Goal: Information Seeking & Learning: Understand process/instructions

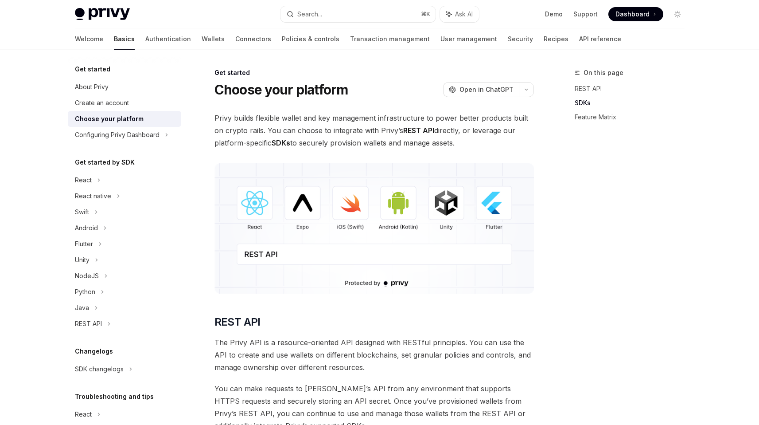
scroll to position [547, 0]
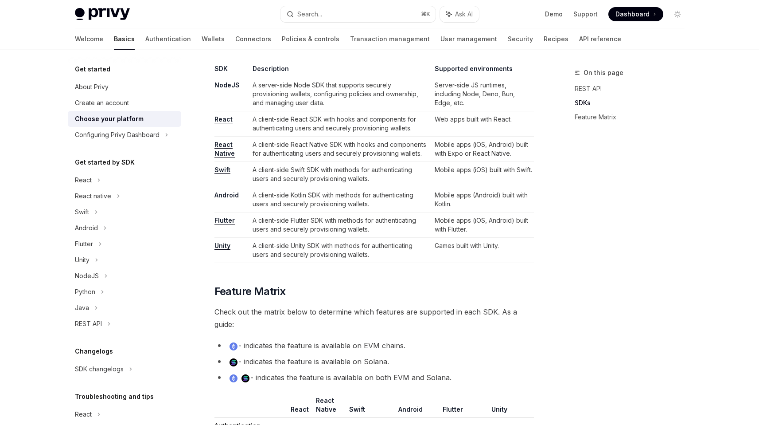
click at [660, 128] on div "On this page REST API SDKs Feature Matrix" at bounding box center [633, 91] width 117 height 82
click at [303, 166] on td "A client-side Swift SDK with methods for authenticating users and securely prov…" at bounding box center [340, 174] width 182 height 25
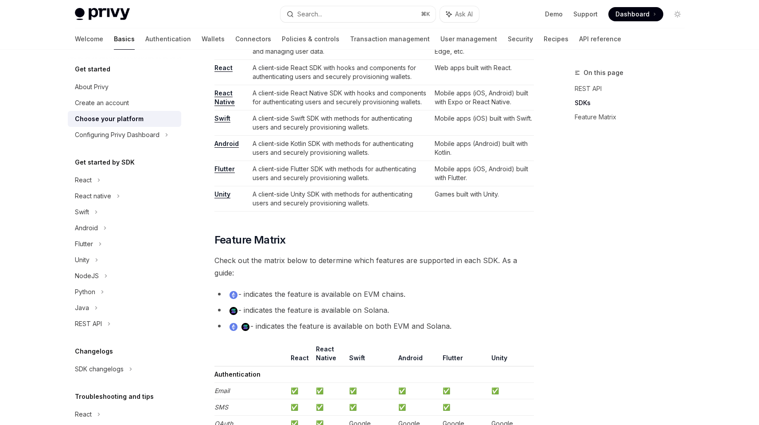
scroll to position [614, 0]
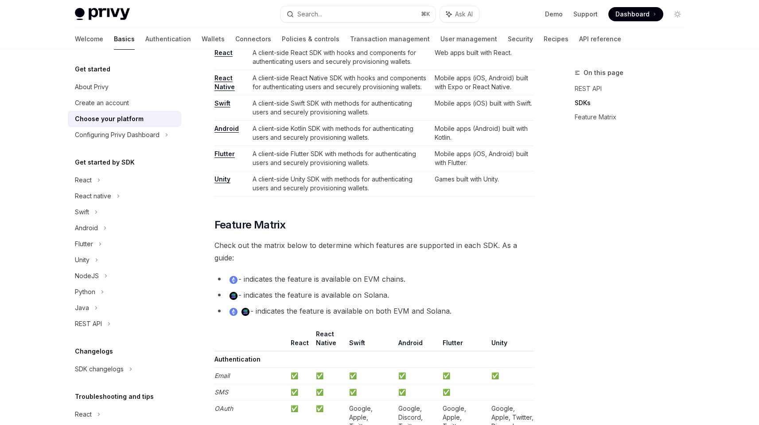
click at [360, 297] on li "- indicates the feature is available on Solana." at bounding box center [375, 295] width 320 height 12
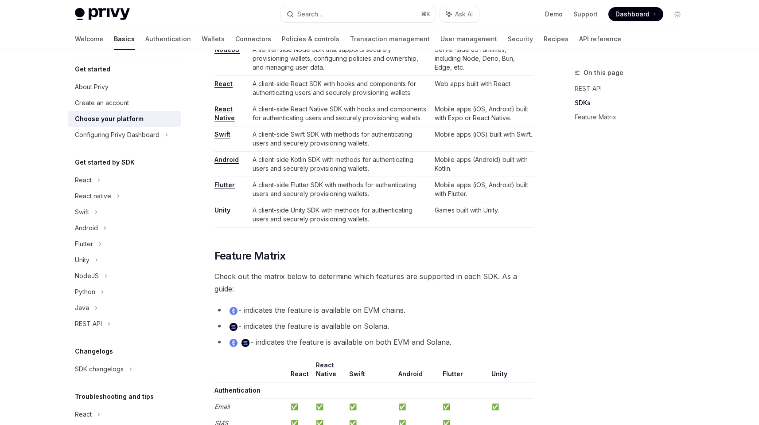
scroll to position [546, 0]
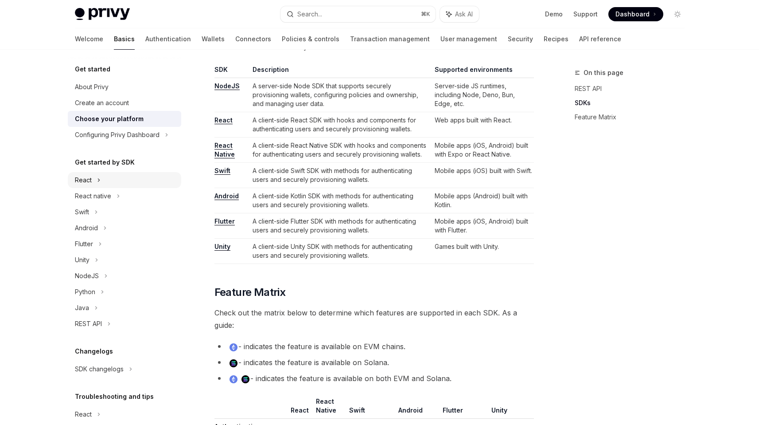
click at [105, 178] on div "React" at bounding box center [124, 180] width 113 height 16
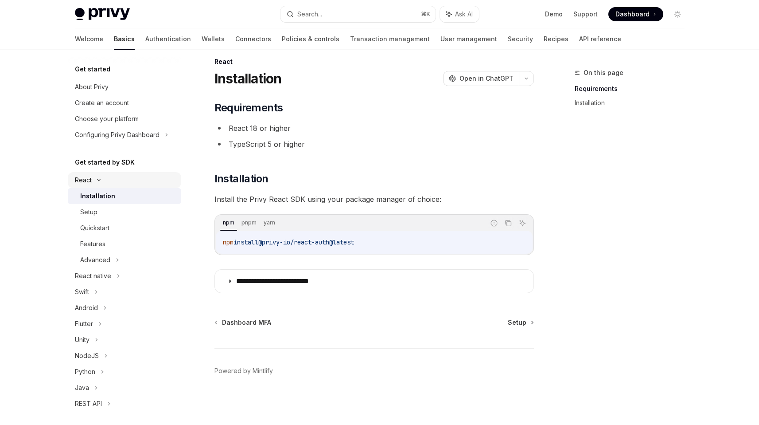
scroll to position [11, 0]
click at [99, 222] on div "Quickstart" at bounding box center [94, 227] width 29 height 11
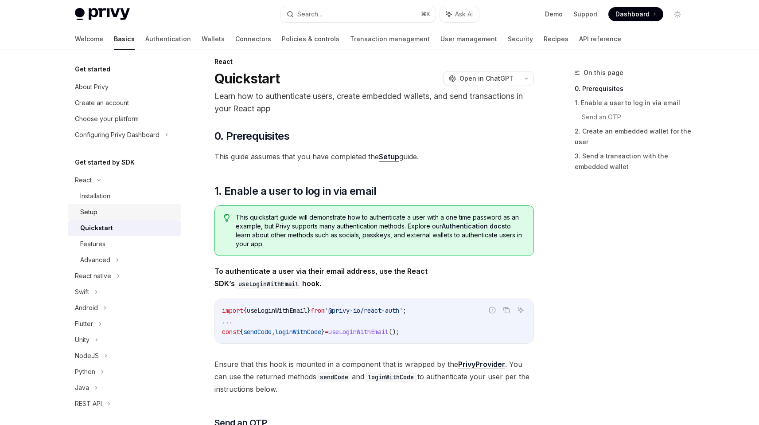
click at [102, 209] on div "Setup" at bounding box center [128, 212] width 96 height 11
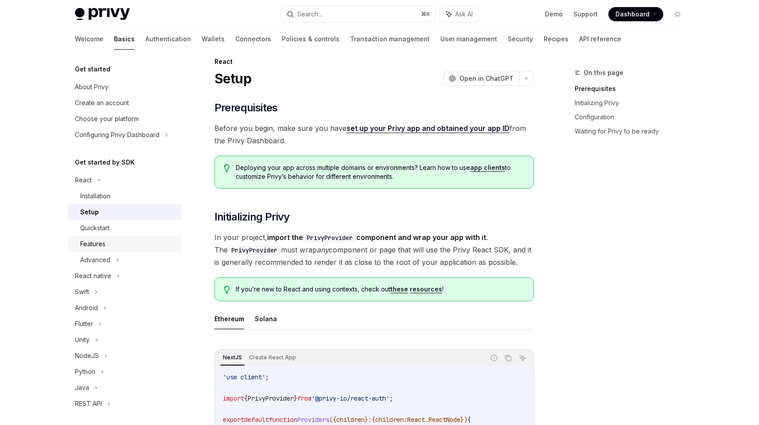
click at [101, 245] on div "Features" at bounding box center [92, 243] width 25 height 11
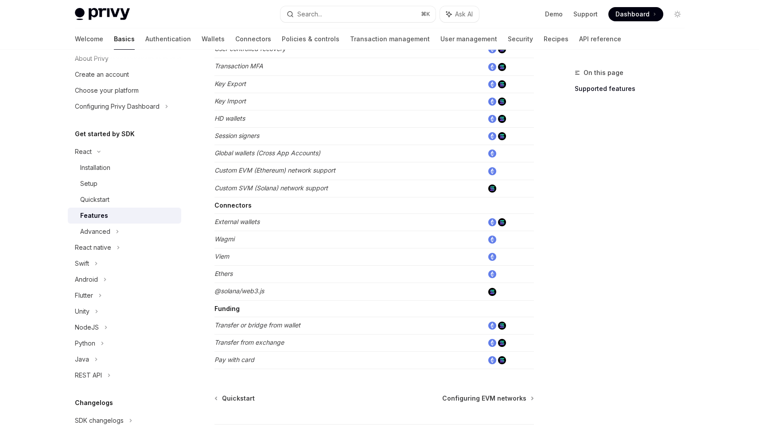
scroll to position [519, 0]
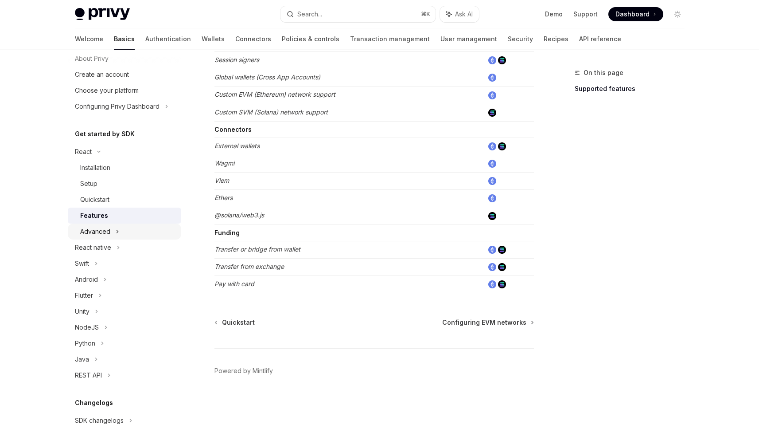
click at [106, 232] on div "Advanced" at bounding box center [95, 231] width 30 height 11
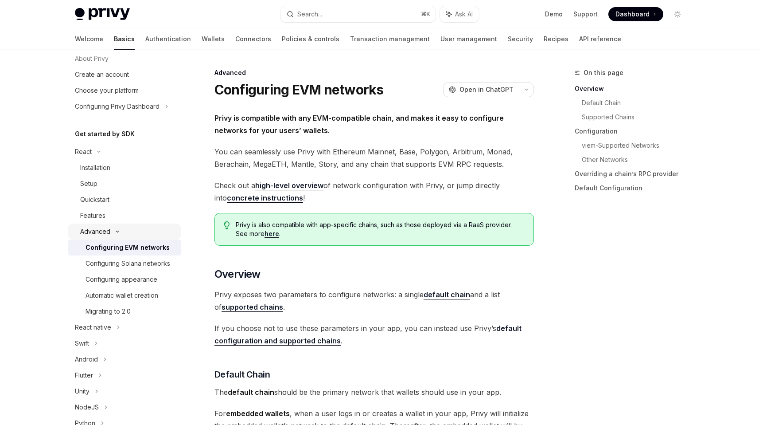
click at [108, 231] on div "Advanced" at bounding box center [95, 231] width 30 height 11
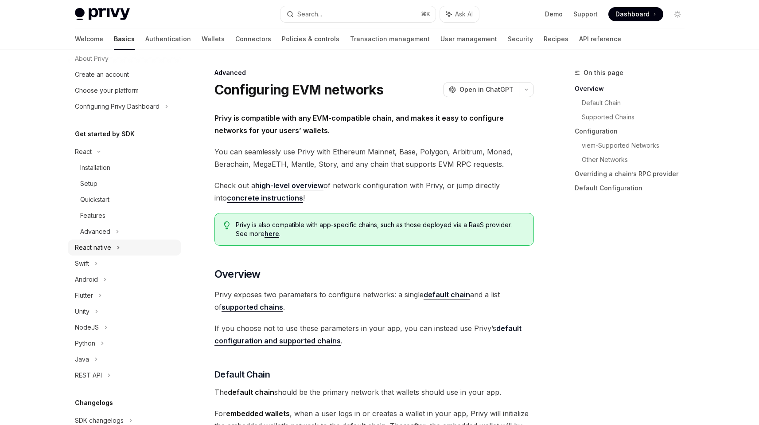
click at [104, 247] on div "React native" at bounding box center [93, 247] width 36 height 11
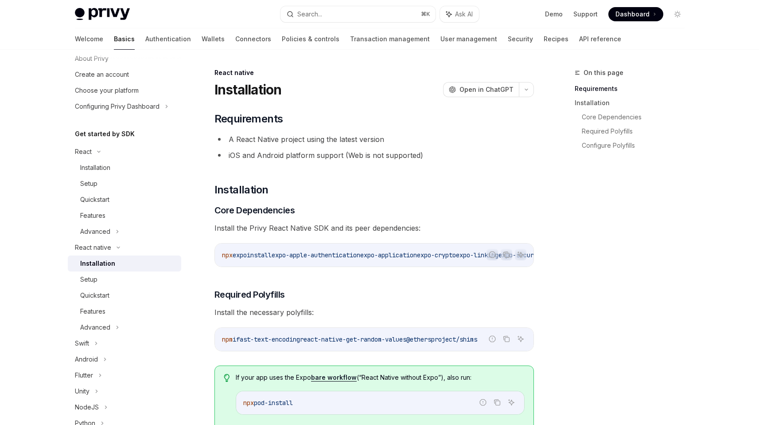
scroll to position [77, 0]
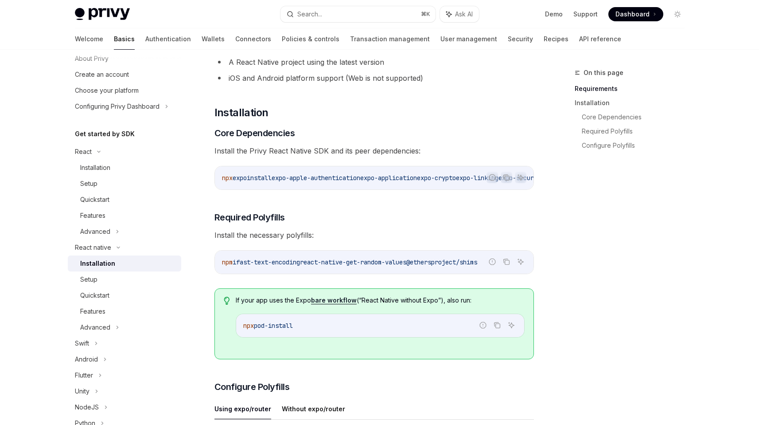
click at [370, 273] on div "npm i fast-text-encoding react-native-get-random-values @ethersproject/shims" at bounding box center [374, 261] width 319 height 23
click at [368, 265] on span "react-native-get-random-values" at bounding box center [353, 262] width 106 height 8
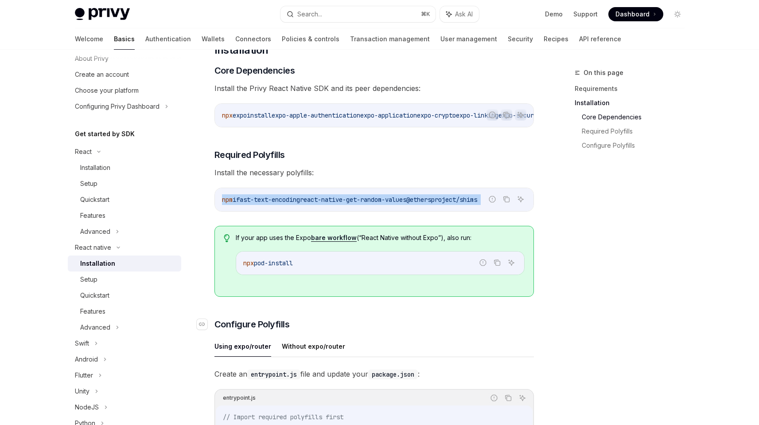
scroll to position [172, 0]
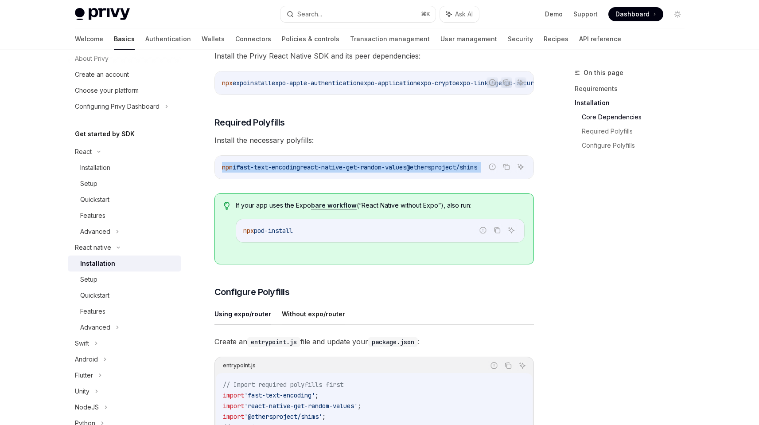
click at [330, 319] on button "Without expo/router" at bounding box center [313, 313] width 63 height 21
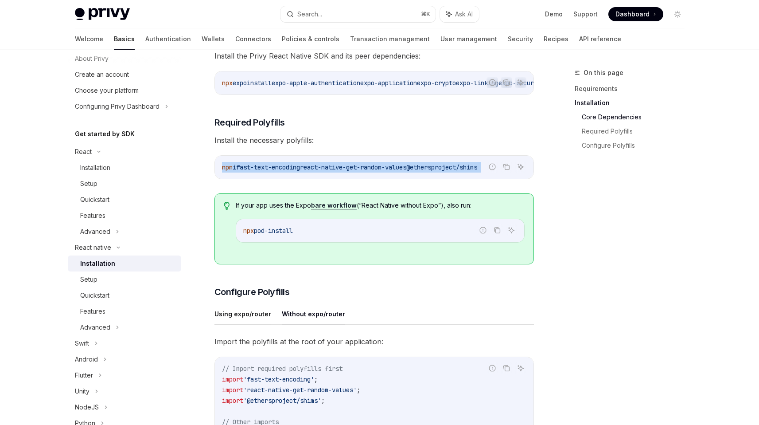
click at [265, 316] on button "Using expo/router" at bounding box center [243, 313] width 57 height 21
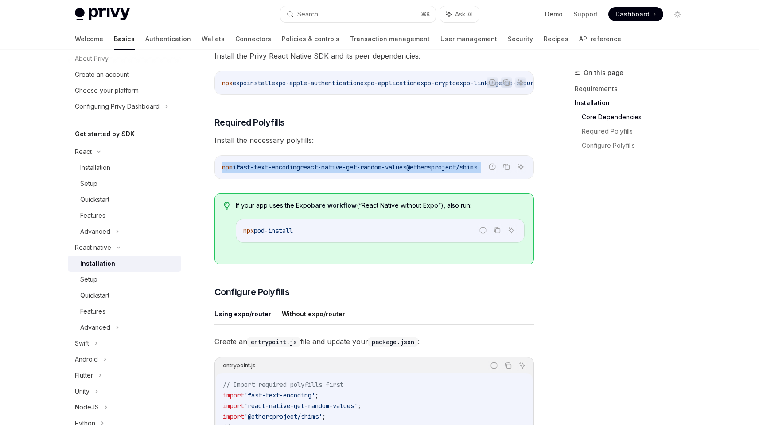
click at [371, 168] on span "react-native-get-random-values" at bounding box center [353, 167] width 106 height 8
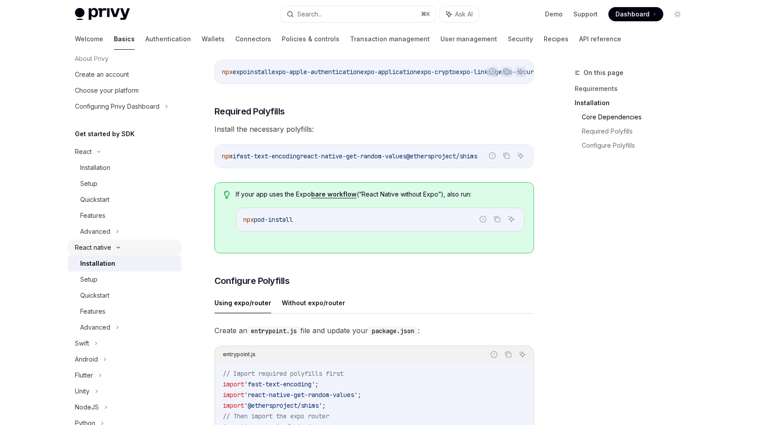
click at [108, 241] on div "React native" at bounding box center [124, 247] width 113 height 16
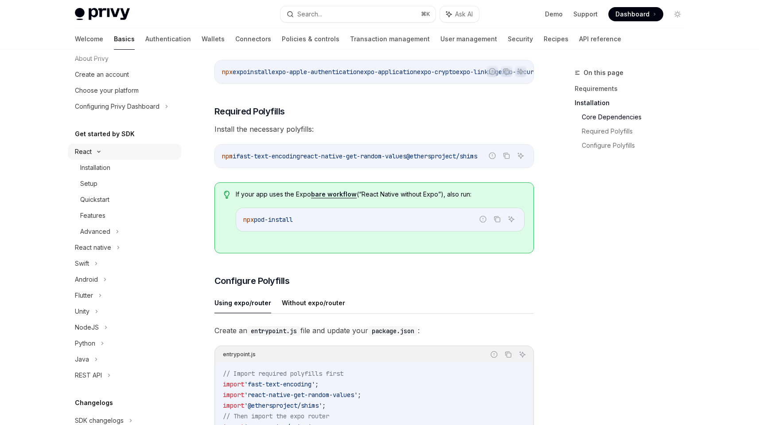
click at [111, 152] on div "React" at bounding box center [124, 152] width 113 height 16
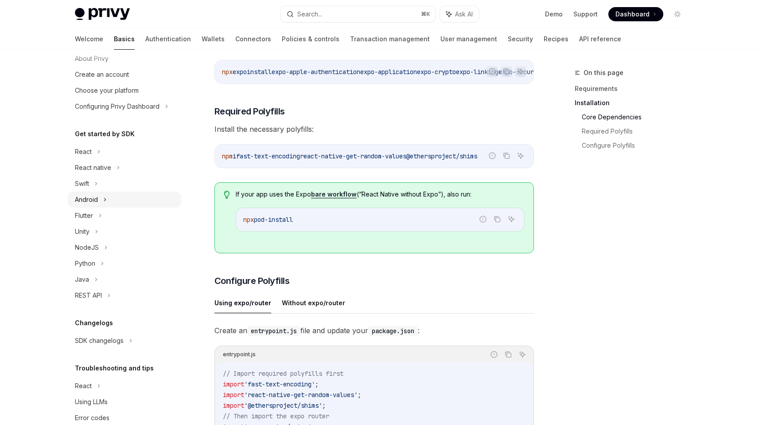
click at [107, 204] on div "Android" at bounding box center [124, 199] width 113 height 16
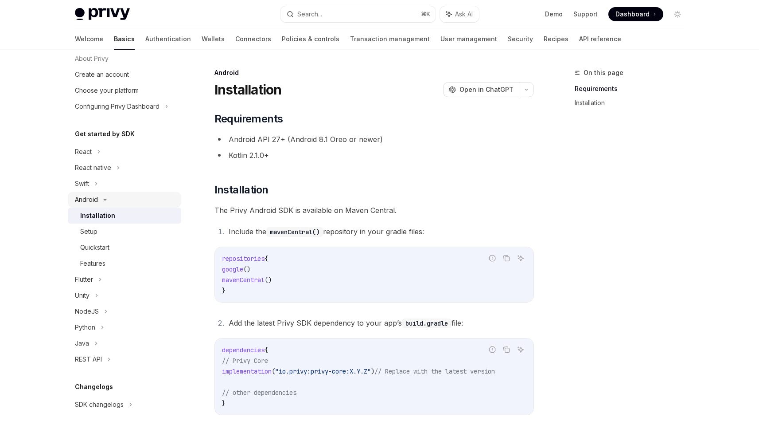
click at [107, 204] on div "Android" at bounding box center [124, 199] width 113 height 16
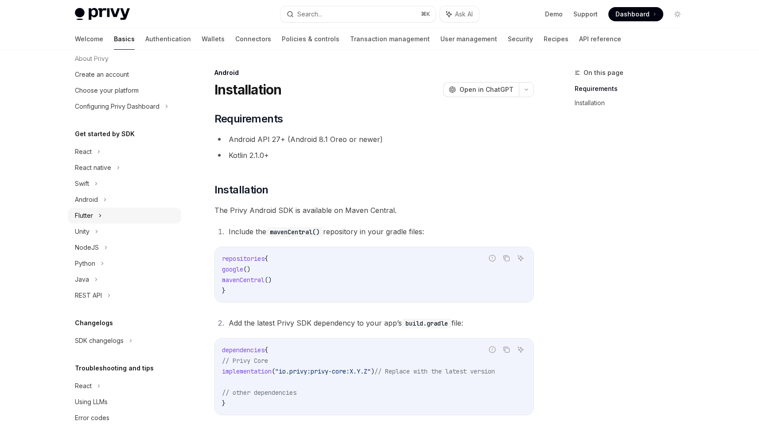
click at [108, 223] on div "Flutter" at bounding box center [124, 215] width 113 height 16
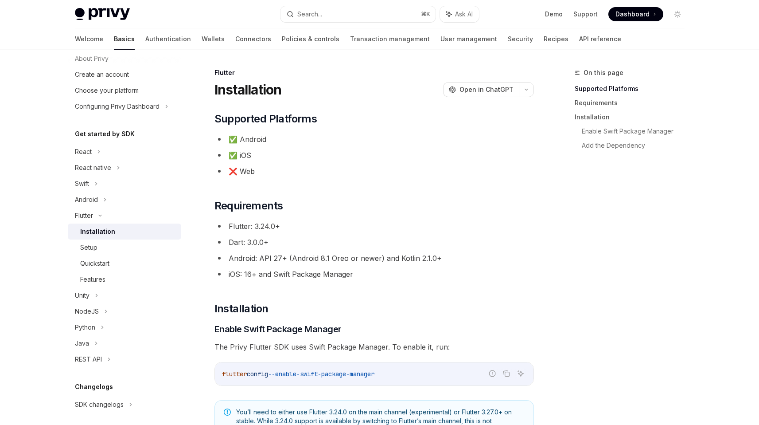
click at [110, 234] on div "Installation" at bounding box center [97, 231] width 35 height 11
type textarea "*"
click at [306, 245] on li "Dart: 3.0.0+" at bounding box center [375, 242] width 320 height 12
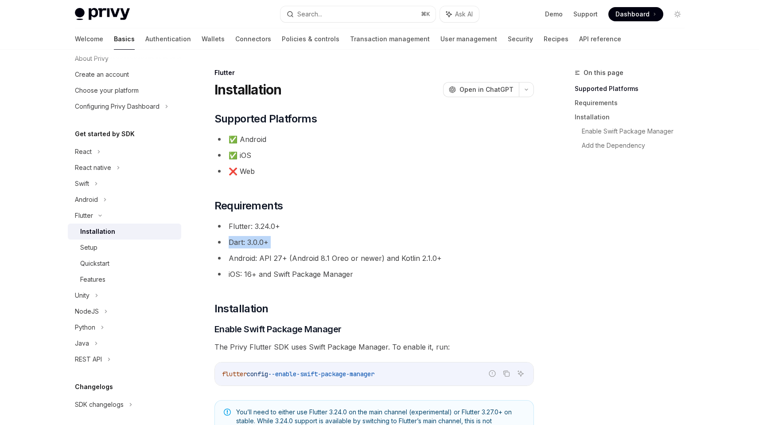
scroll to position [23, 0]
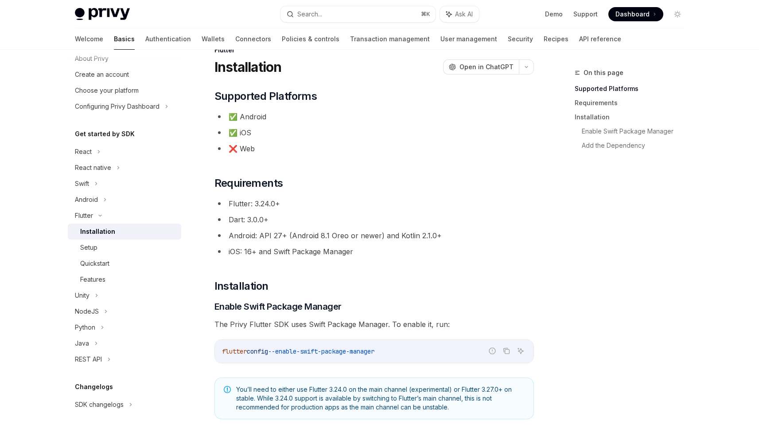
click at [335, 252] on li "iOS: 16+ and Swift Package Manager" at bounding box center [375, 251] width 320 height 12
click at [342, 223] on li "Dart: 3.0.0+" at bounding box center [375, 219] width 320 height 12
drag, startPoint x: 342, startPoint y: 223, endPoint x: 339, endPoint y: 230, distance: 7.3
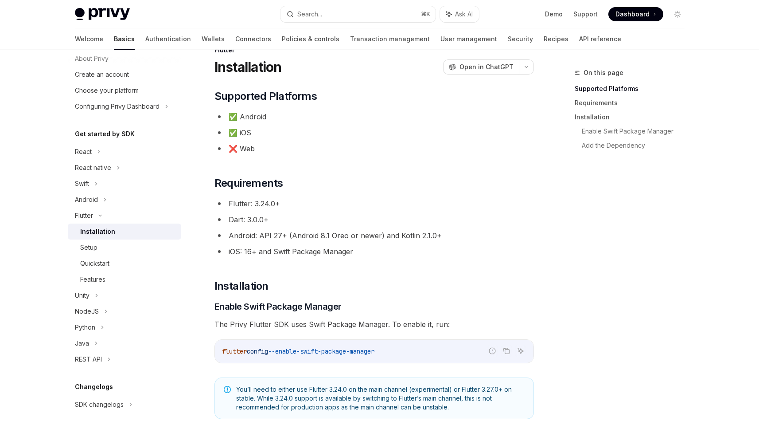
click at [342, 223] on li "Dart: 3.0.0+" at bounding box center [375, 219] width 320 height 12
click at [338, 232] on li "Android: API 27+ (Android 8.1 Oreo or newer) and Kotlin 2.1.0+" at bounding box center [375, 235] width 320 height 12
click at [341, 258] on div "​ Supported Platforms ✅ Android ✅ iOS ❌ Web ​ Requirements Flutter: 3.24.0+ Dar…" at bounding box center [375, 341] width 320 height 505
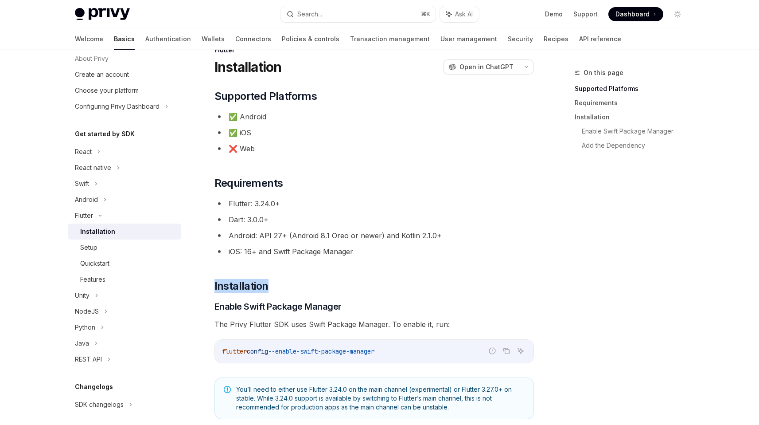
click at [341, 258] on div "​ Supported Platforms ✅ Android ✅ iOS ❌ Web ​ Requirements Flutter: 3.24.0+ Dar…" at bounding box center [375, 341] width 320 height 505
click at [337, 250] on li "iOS: 16+ and Swift Package Manager" at bounding box center [375, 251] width 320 height 12
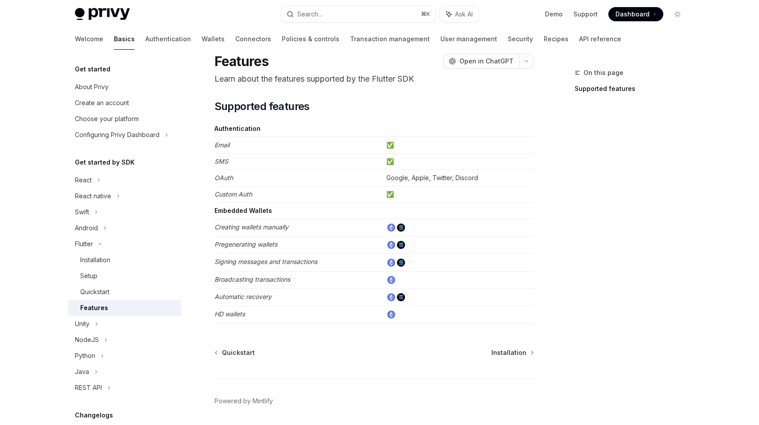
scroll to position [17, 0]
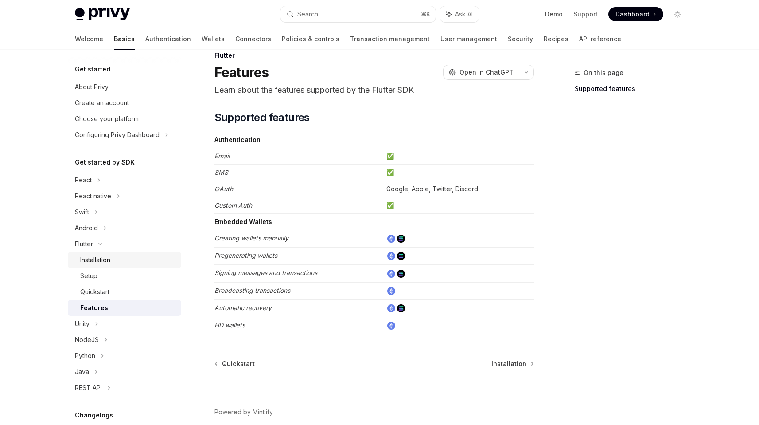
click at [93, 265] on link "Installation" at bounding box center [124, 260] width 113 height 16
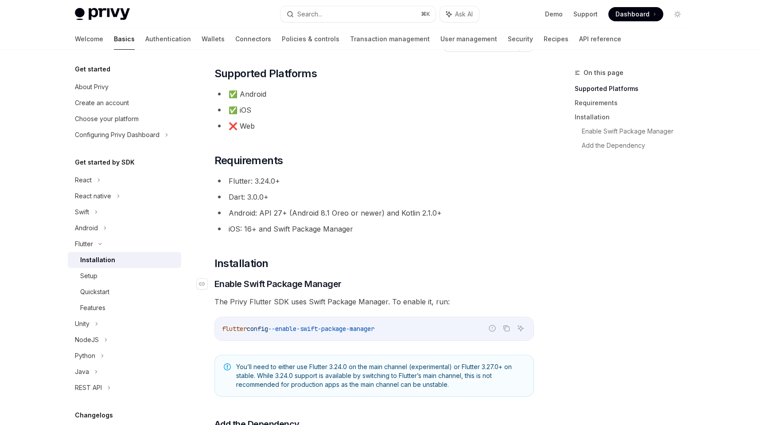
scroll to position [51, 0]
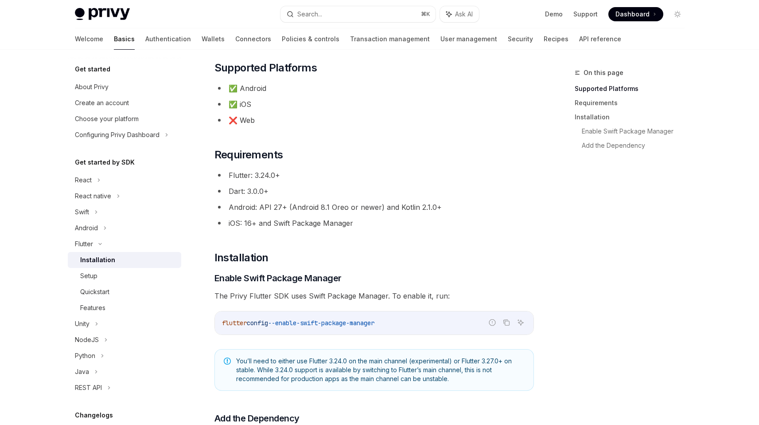
click at [327, 201] on li "Android: API 27+ (Android 8.1 Oreo or newer) and Kotlin 2.1.0+" at bounding box center [375, 207] width 320 height 12
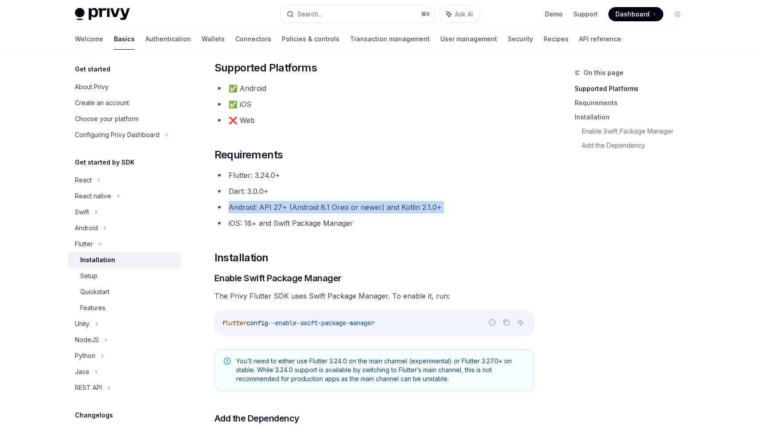
click at [327, 201] on li "Android: API 27+ (Android 8.1 Oreo or newer) and Kotlin 2.1.0+" at bounding box center [375, 207] width 320 height 12
click at [330, 210] on li "Android: API 27+ (Android 8.1 Oreo or newer) and Kotlin 2.1.0+" at bounding box center [375, 207] width 320 height 12
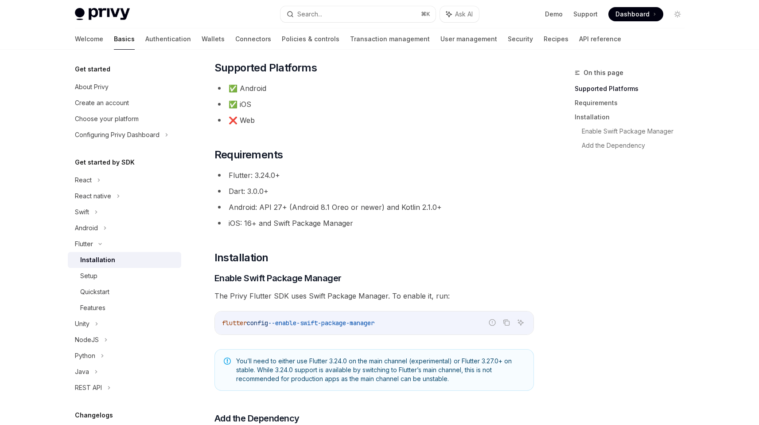
click at [314, 302] on div "​ Supported Platforms ✅ Android ✅ iOS ❌ Web ​ Requirements Flutter: 3.24.0+ Dar…" at bounding box center [375, 313] width 320 height 505
click at [321, 285] on div "​ Supported Platforms ✅ Android ✅ iOS ❌ Web ​ Requirements Flutter: 3.24.0+ Dar…" at bounding box center [375, 313] width 320 height 505
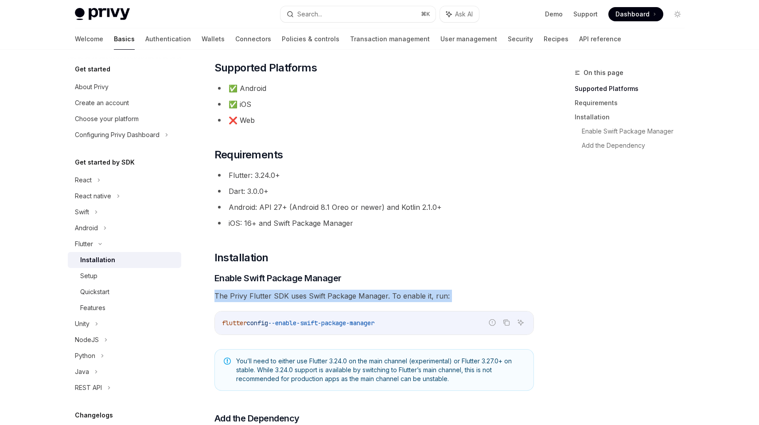
click at [321, 285] on div "​ Supported Platforms ✅ Android ✅ iOS ❌ Web ​ Requirements Flutter: 3.24.0+ Dar…" at bounding box center [375, 313] width 320 height 505
click at [320, 287] on div "​ Supported Platforms ✅ Android ✅ iOS ❌ Web ​ Requirements Flutter: 3.24.0+ Dar…" at bounding box center [375, 313] width 320 height 505
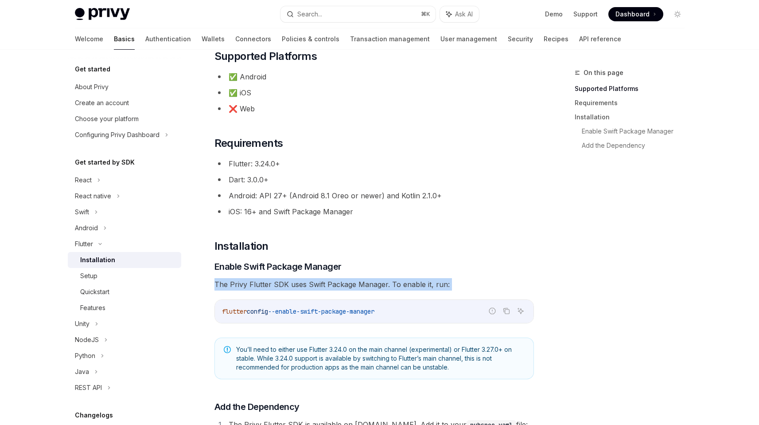
scroll to position [69, 0]
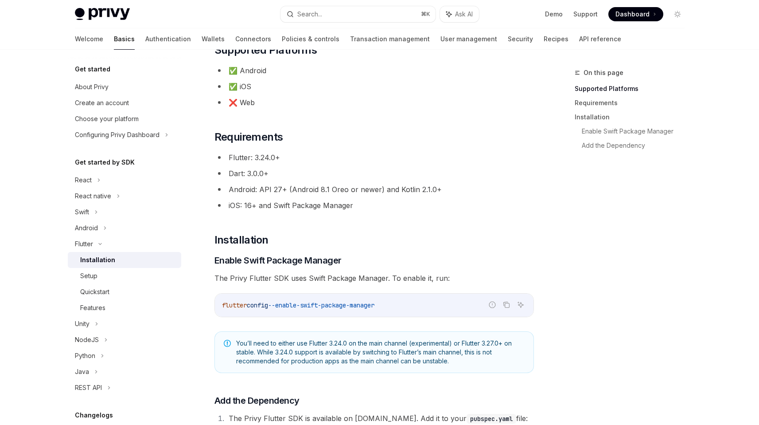
click at [309, 307] on span "--enable-swift-package-manager" at bounding box center [321, 305] width 106 height 8
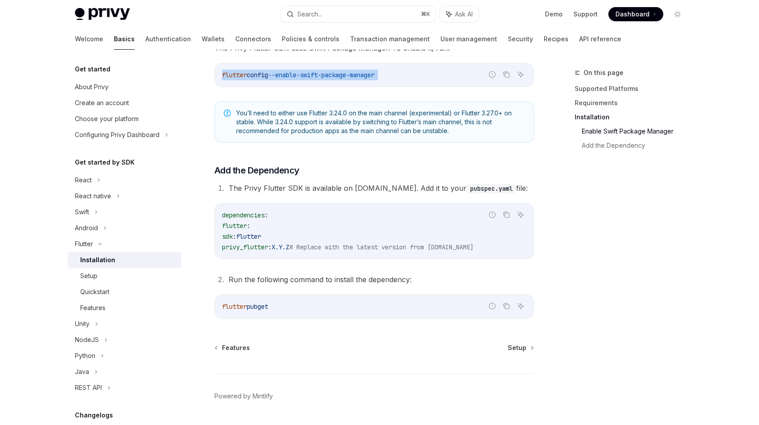
scroll to position [304, 0]
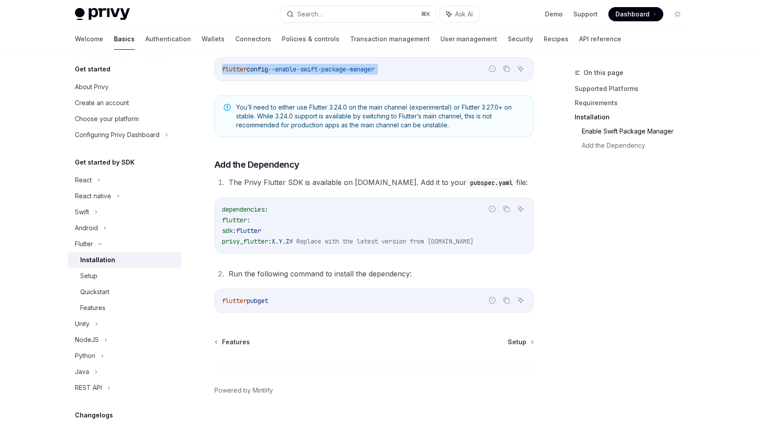
click at [463, 102] on div "You’ll need to either use Flutter 3.24.0 on the main channel (experimental) or …" at bounding box center [375, 116] width 320 height 42
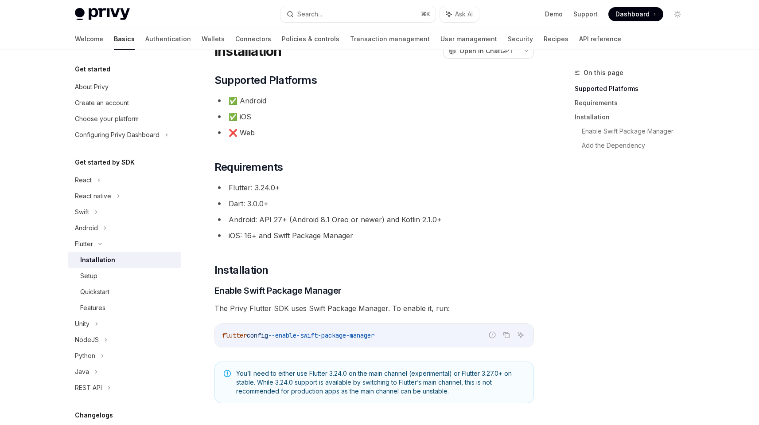
scroll to position [0, 0]
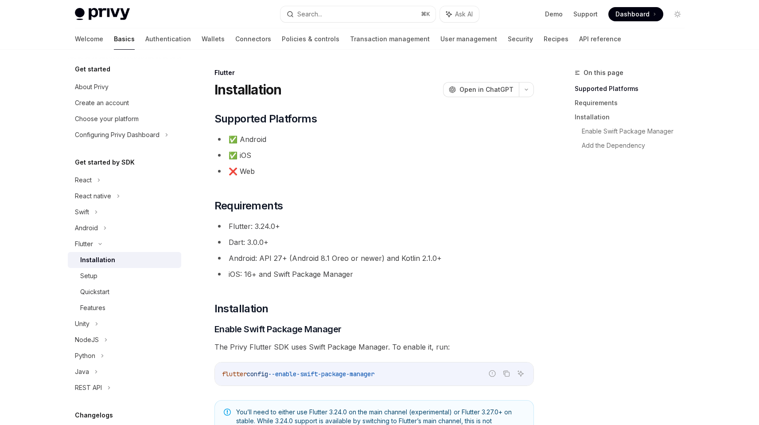
click at [24, 89] on div "Privy Docs home page Search... ⌘ K Ask AI Demo Support Dashboard Dashboard Sear…" at bounding box center [379, 374] width 759 height 749
click at [133, 18] on div "Privy Docs home page" at bounding box center [174, 14] width 199 height 12
click at [126, 15] on img at bounding box center [102, 14] width 55 height 12
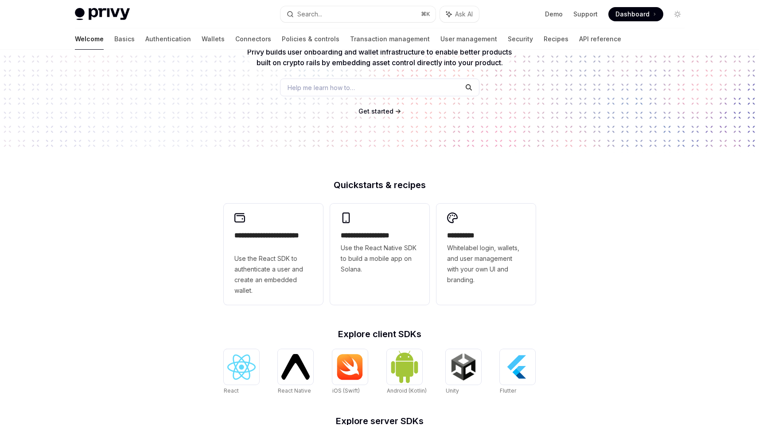
scroll to position [53, 0]
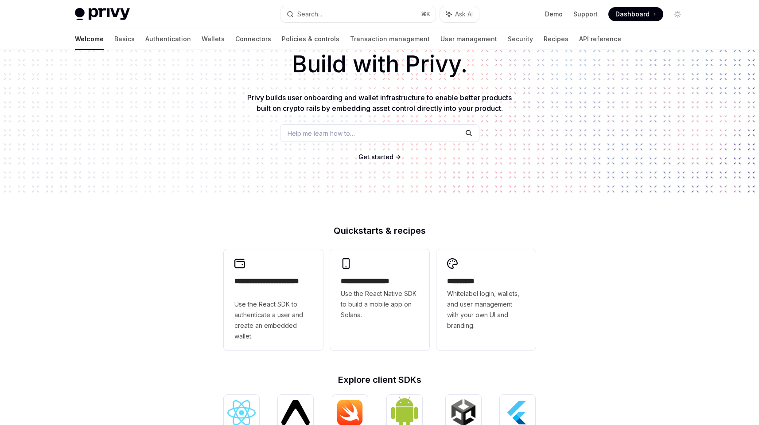
click at [110, 15] on img at bounding box center [102, 14] width 55 height 12
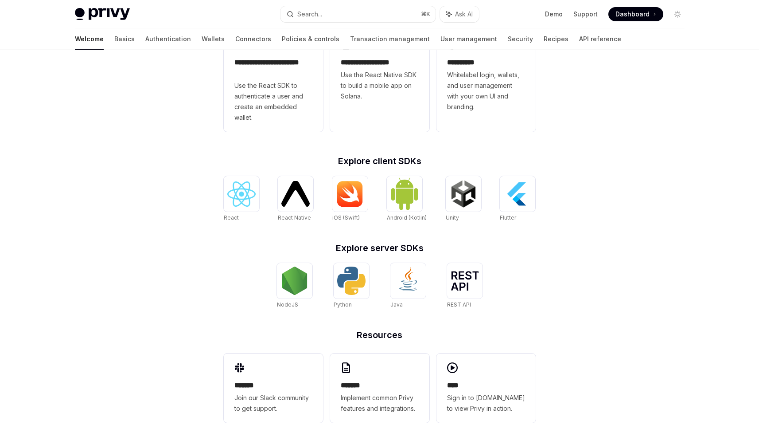
scroll to position [283, 0]
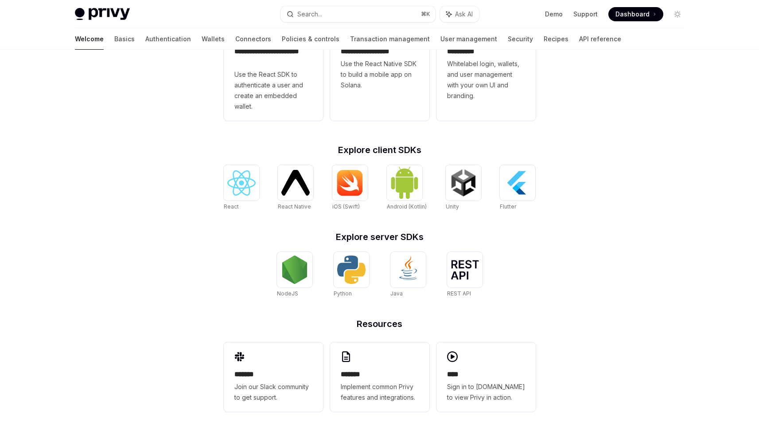
click at [399, 224] on div "**********" at bounding box center [380, 214] width 340 height 436
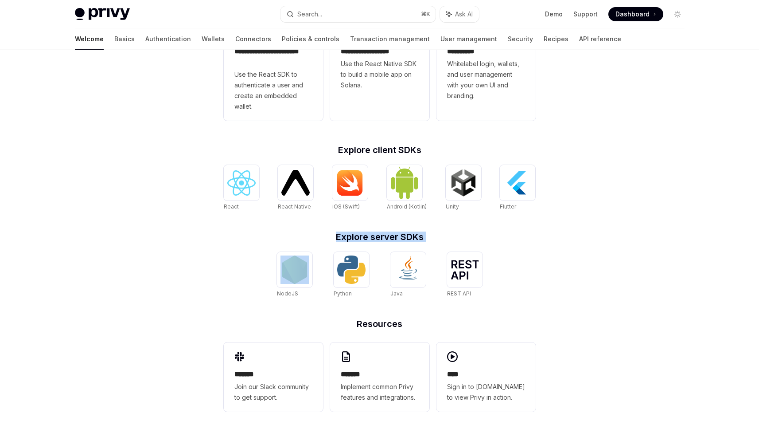
click at [399, 224] on div "**********" at bounding box center [380, 214] width 340 height 436
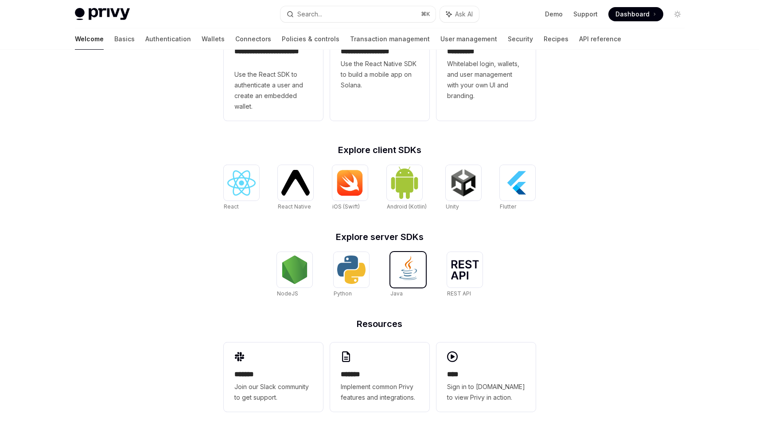
click at [409, 267] on img at bounding box center [408, 269] width 28 height 28
click at [541, 278] on div "**********" at bounding box center [380, 214] width 340 height 436
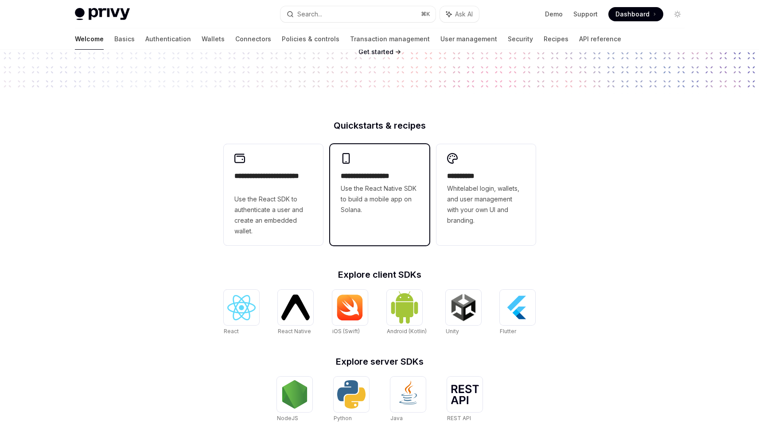
click at [371, 214] on div "**********" at bounding box center [379, 184] width 99 height 80
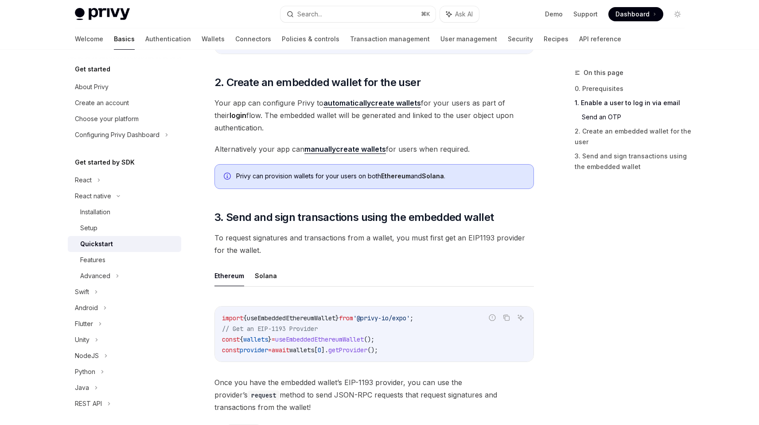
scroll to position [848, 0]
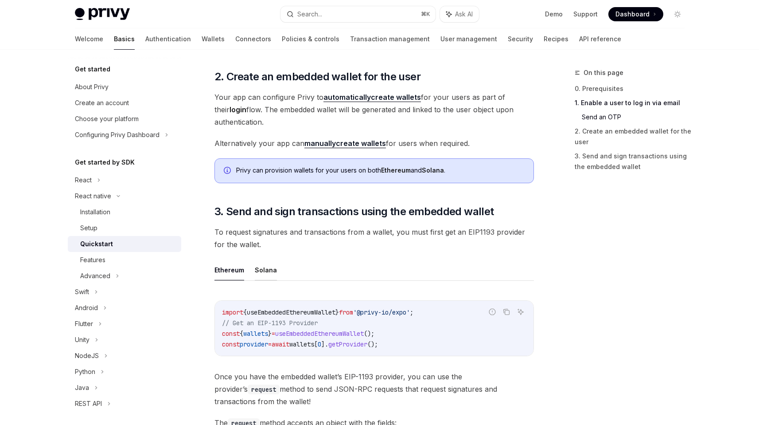
click at [269, 275] on button "Solana" at bounding box center [266, 269] width 22 height 21
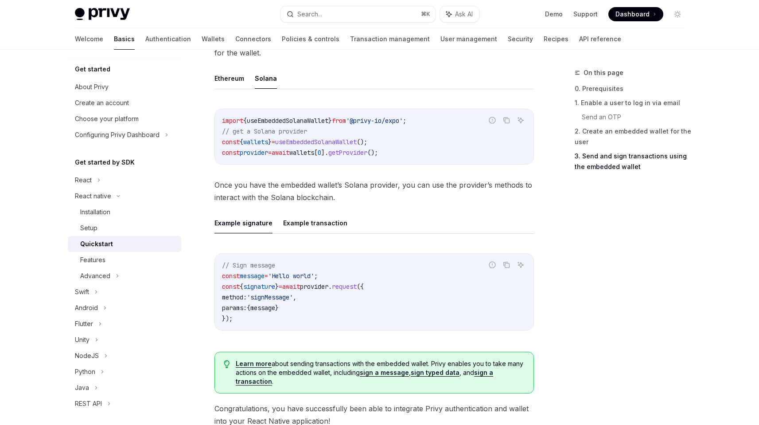
scroll to position [1045, 0]
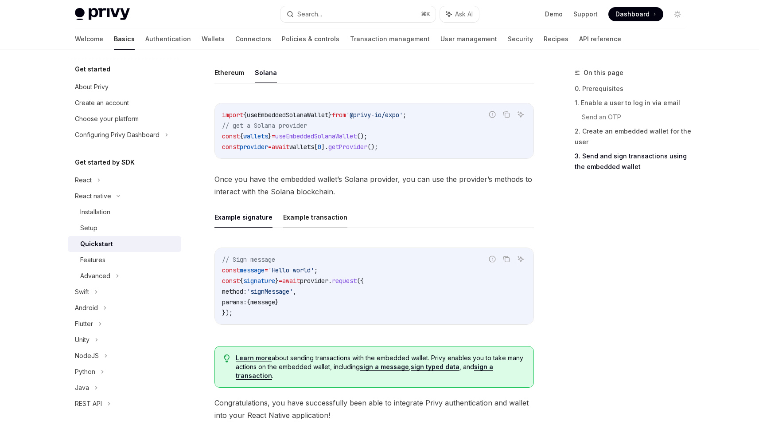
click at [330, 216] on button "Example transaction" at bounding box center [315, 217] width 64 height 21
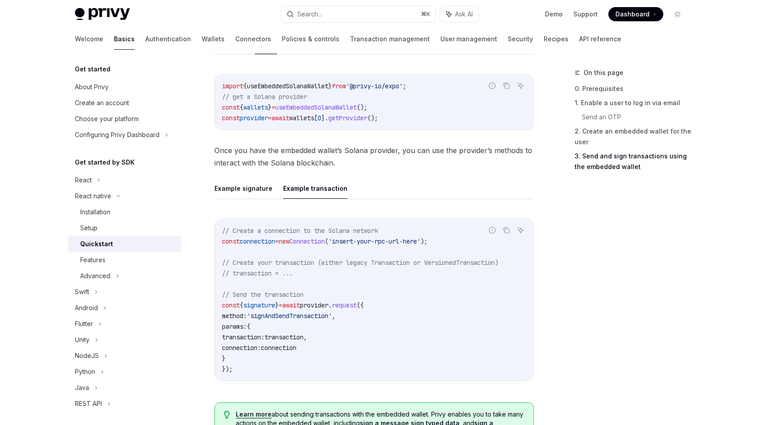
scroll to position [1057, 0]
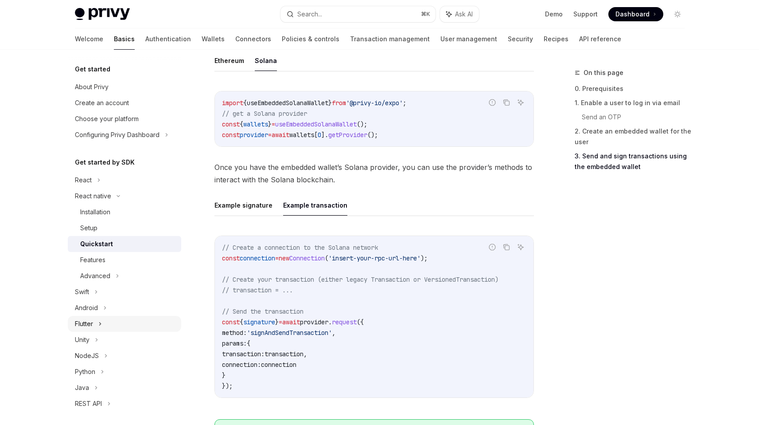
click at [97, 325] on div "Flutter" at bounding box center [124, 324] width 113 height 16
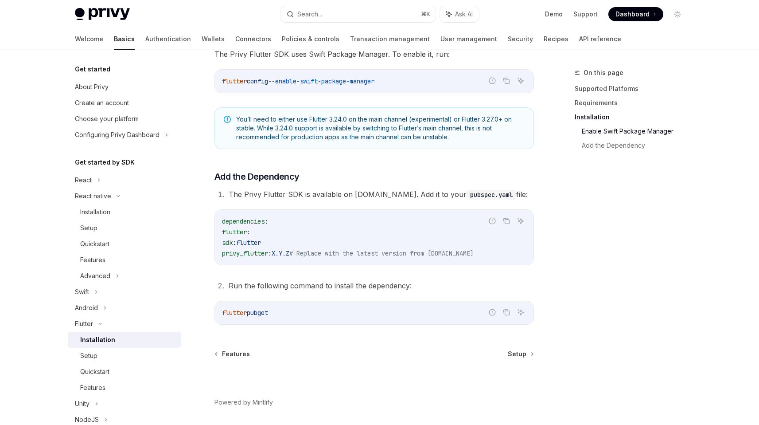
scroll to position [247, 0]
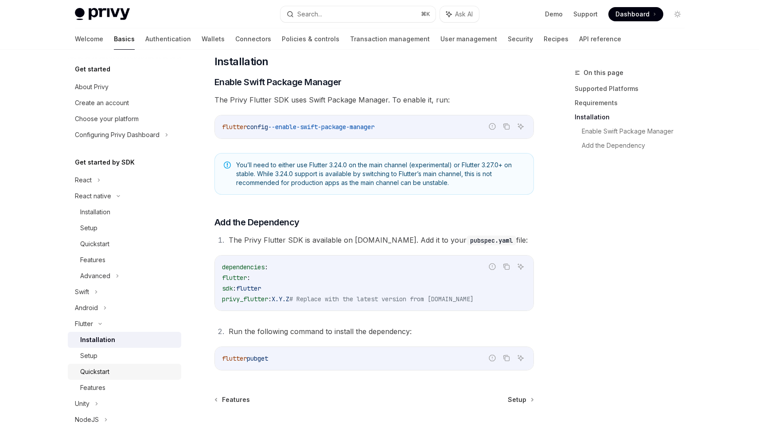
click at [86, 374] on div "Quickstart" at bounding box center [94, 371] width 29 height 11
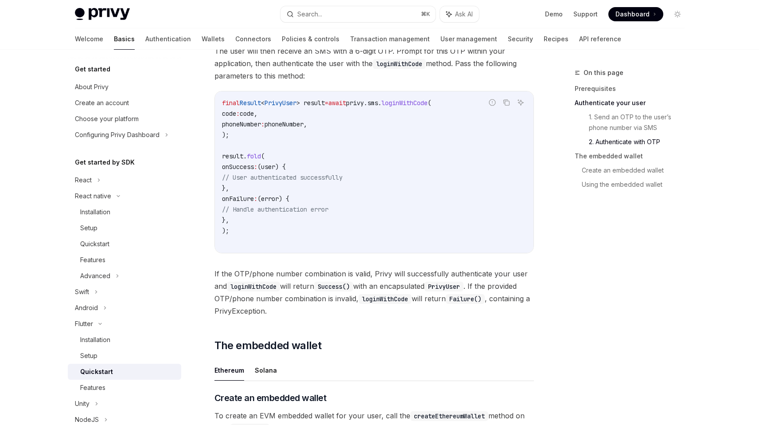
scroll to position [820, 0]
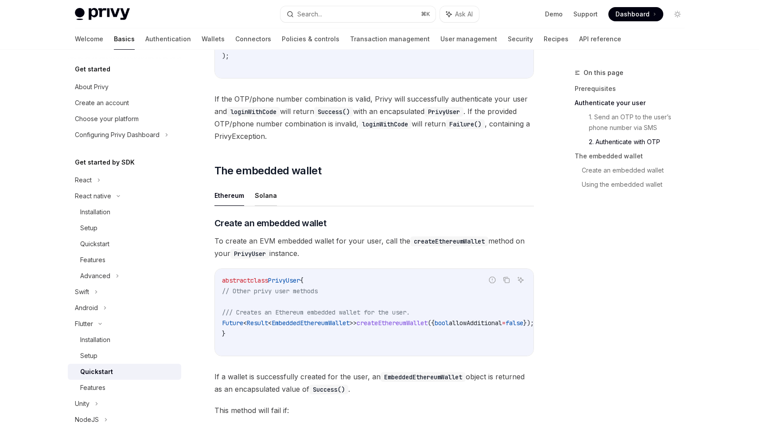
click at [260, 196] on button "Solana" at bounding box center [266, 195] width 22 height 21
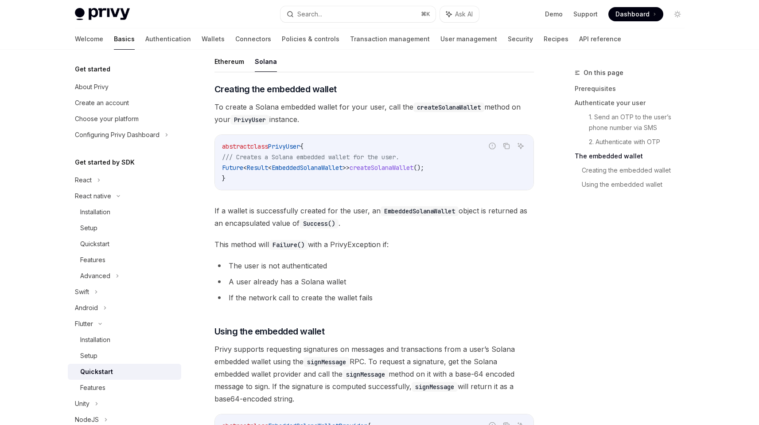
scroll to position [913, 0]
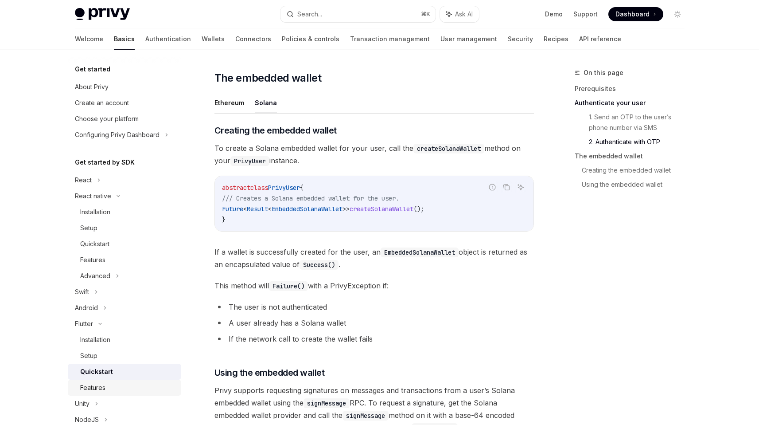
click at [92, 388] on div "Features" at bounding box center [92, 387] width 25 height 11
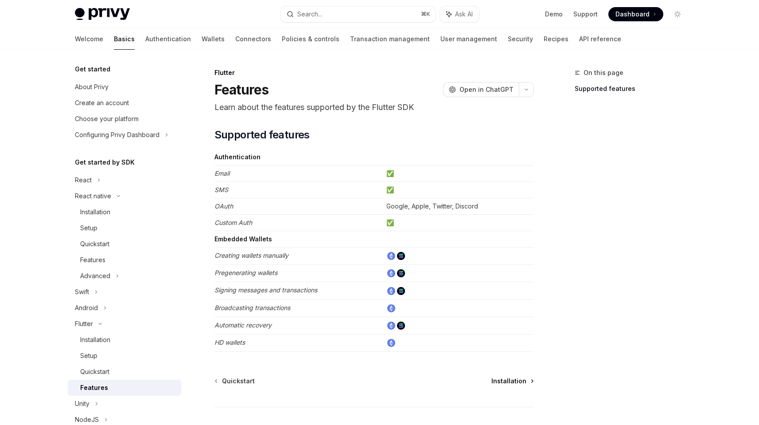
click at [507, 378] on span "Installation" at bounding box center [509, 380] width 35 height 9
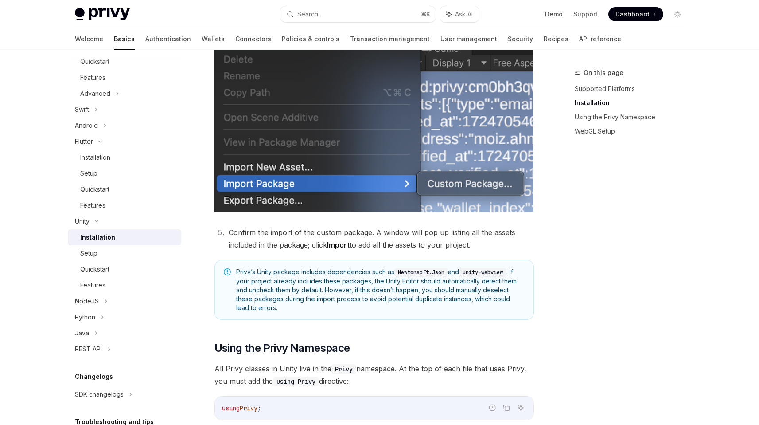
scroll to position [402, 0]
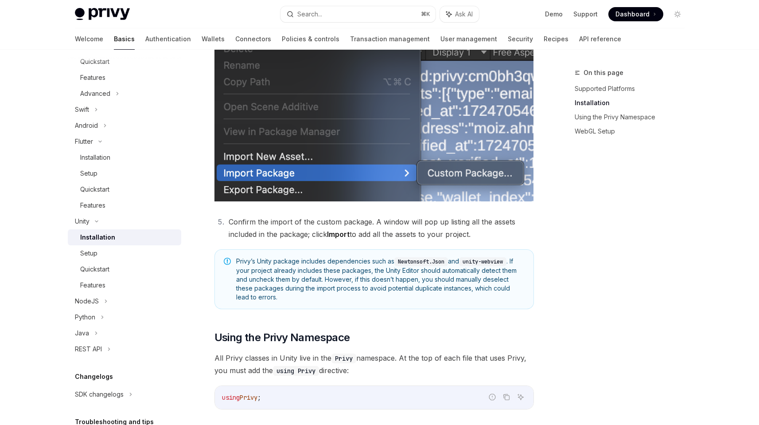
click at [448, 287] on span "Privy’s Unity package includes dependencies such as Newtonsoft.Json and unity-w…" at bounding box center [380, 279] width 289 height 45
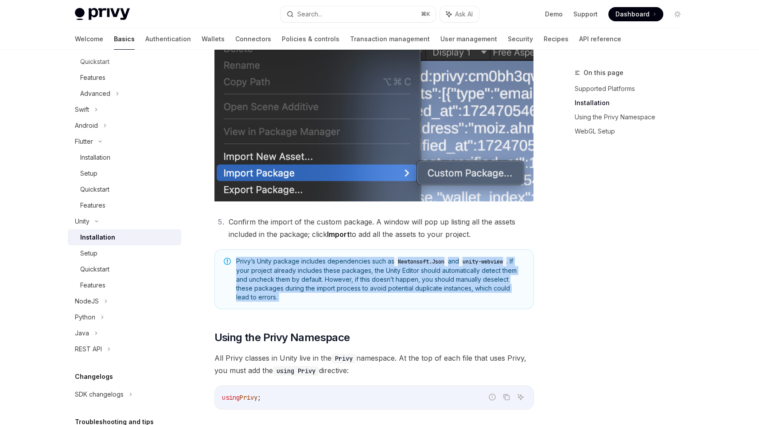
click at [448, 287] on span "Privy’s Unity package includes dependencies such as Newtonsoft.Json and unity-w…" at bounding box center [380, 279] width 289 height 45
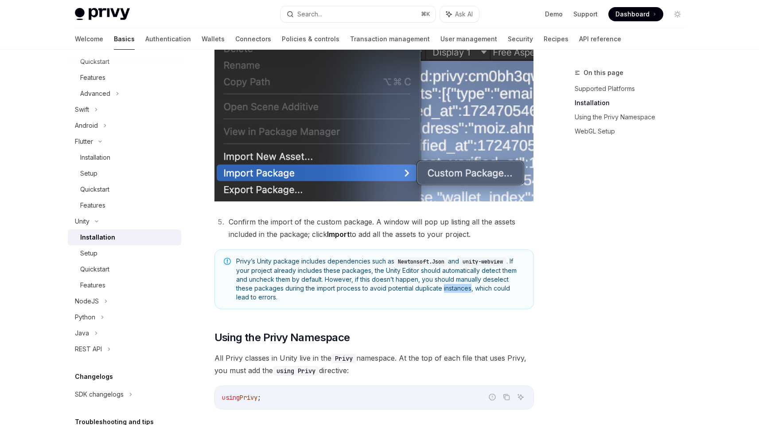
click at [448, 287] on span "Privy’s Unity package includes dependencies such as Newtonsoft.Json and unity-w…" at bounding box center [380, 279] width 289 height 45
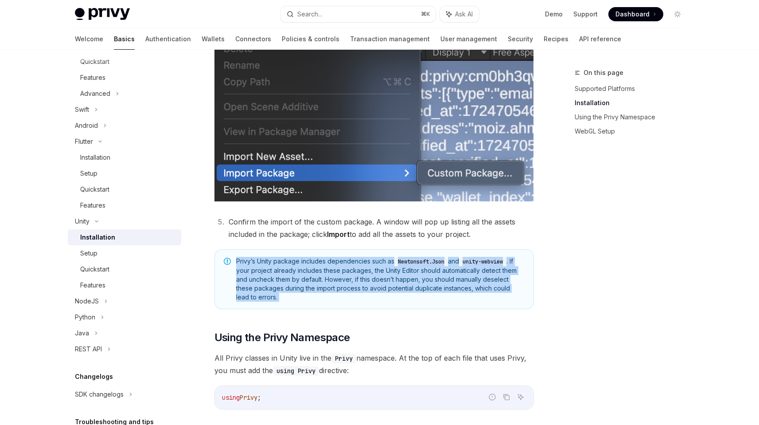
click at [448, 287] on span "Privy’s Unity package includes dependencies such as Newtonsoft.Json and unity-w…" at bounding box center [380, 279] width 289 height 45
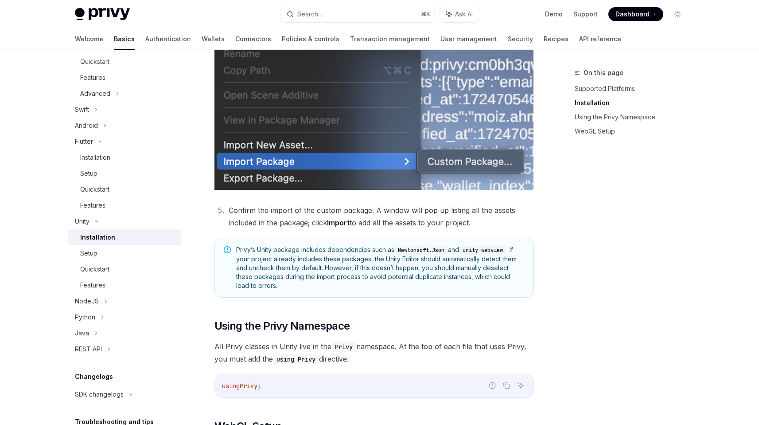
scroll to position [419, 0]
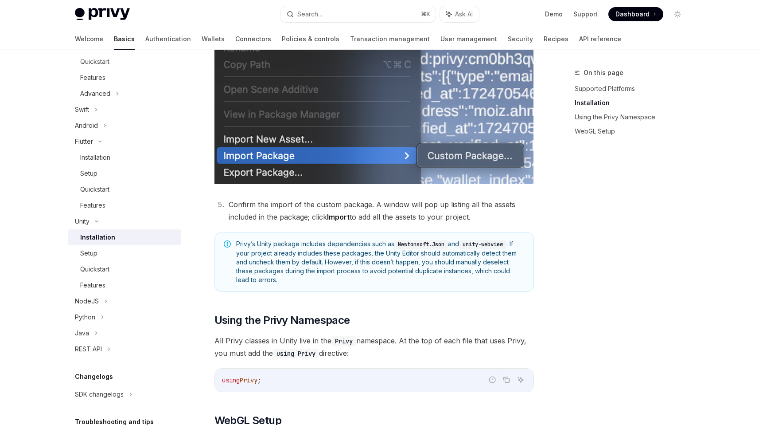
drag, startPoint x: 448, startPoint y: 287, endPoint x: 453, endPoint y: 288, distance: 5.5
click at [449, 283] on div "Privy’s Unity package includes dependencies such as Newtonsoft.Json and unity-w…" at bounding box center [375, 262] width 320 height 60
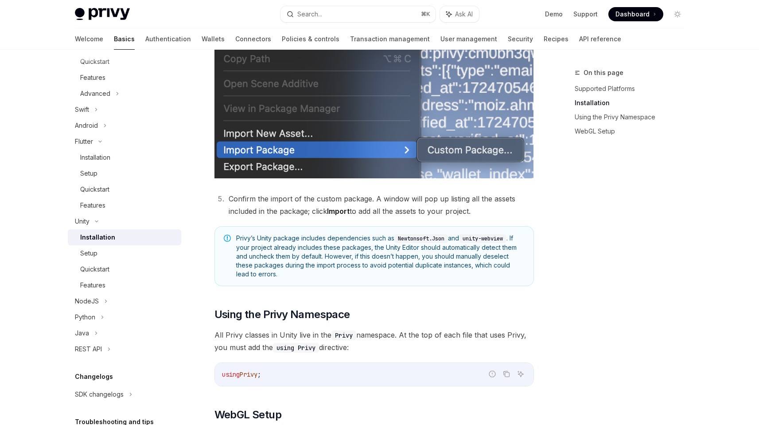
click at [371, 204] on li "Confirm the import of the custom package. A window will pop up listing all the …" at bounding box center [380, 204] width 308 height 25
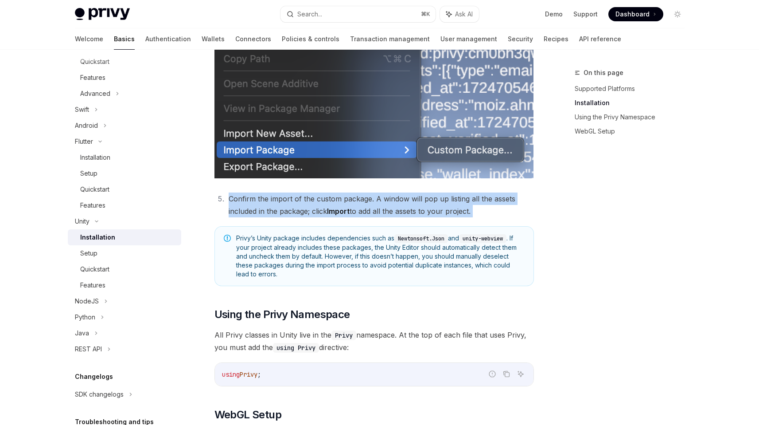
click at [371, 204] on li "Confirm the import of the custom package. A window will pop up listing all the …" at bounding box center [380, 204] width 308 height 25
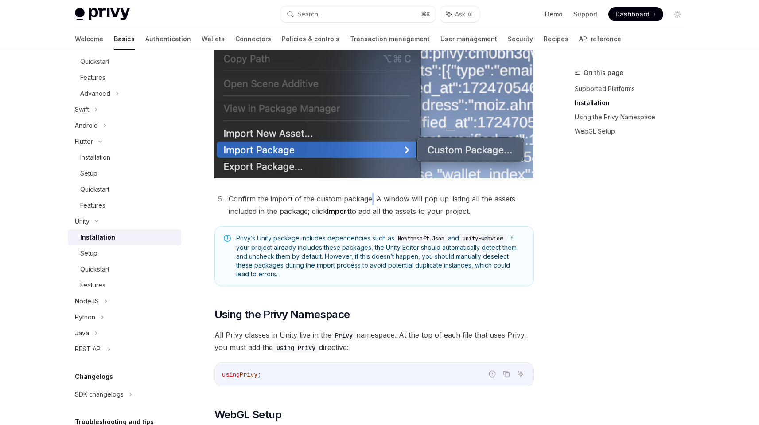
click at [371, 204] on li "Confirm the import of the custom package. A window will pop up listing all the …" at bounding box center [380, 204] width 308 height 25
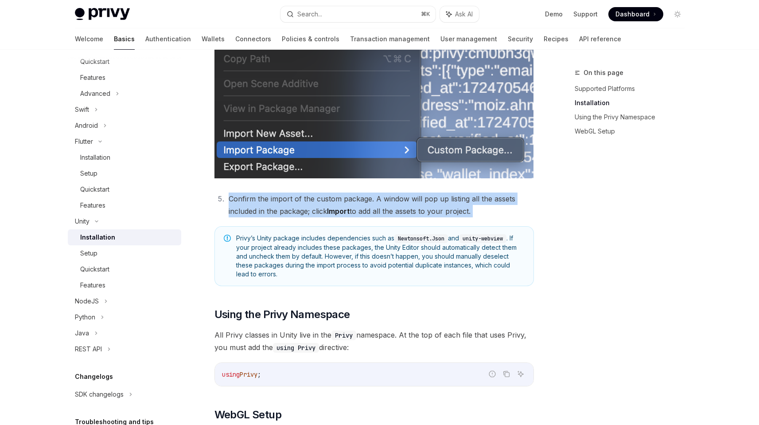
click at [371, 204] on li "Confirm the import of the custom package. A window will pop up listing all the …" at bounding box center [380, 204] width 308 height 25
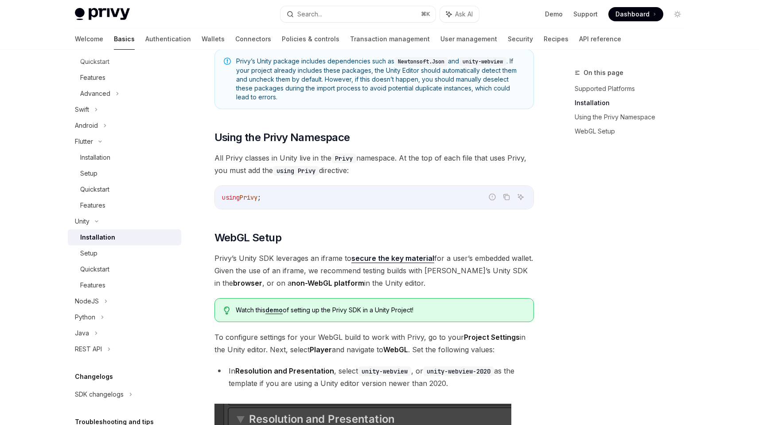
scroll to position [648, 0]
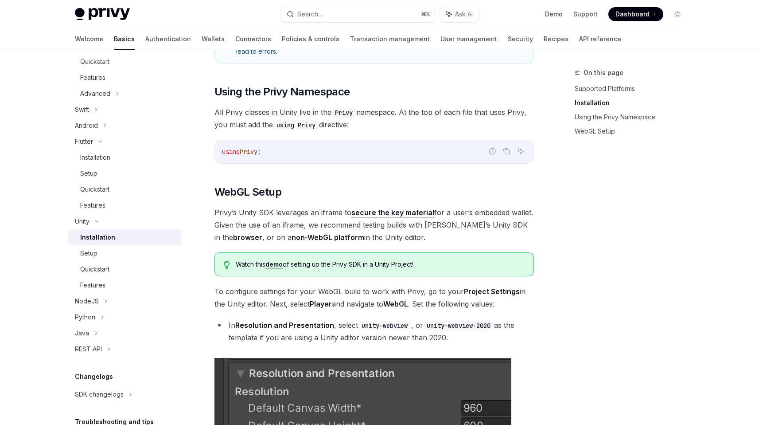
click at [397, 223] on span "Privy’s Unity SDK leverages an iframe to secure the key material for a user’s e…" at bounding box center [375, 224] width 320 height 37
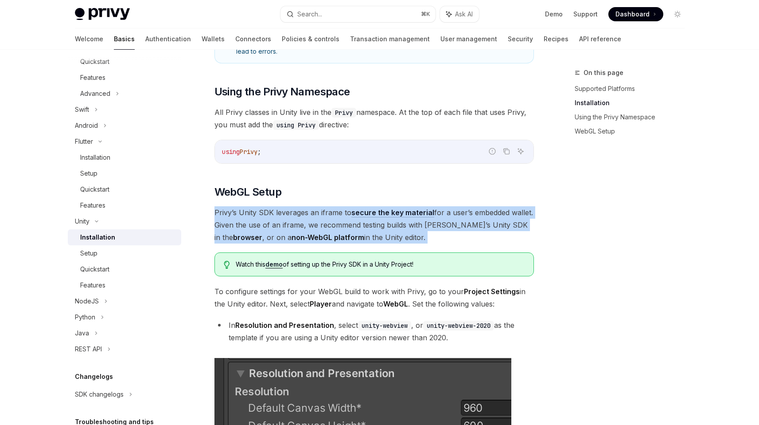
click at [397, 223] on span "Privy’s Unity SDK leverages an iframe to secure the key material for a user’s e…" at bounding box center [375, 224] width 320 height 37
click at [395, 228] on span "Privy’s Unity SDK leverages an iframe to secure the key material for a user’s e…" at bounding box center [375, 224] width 320 height 37
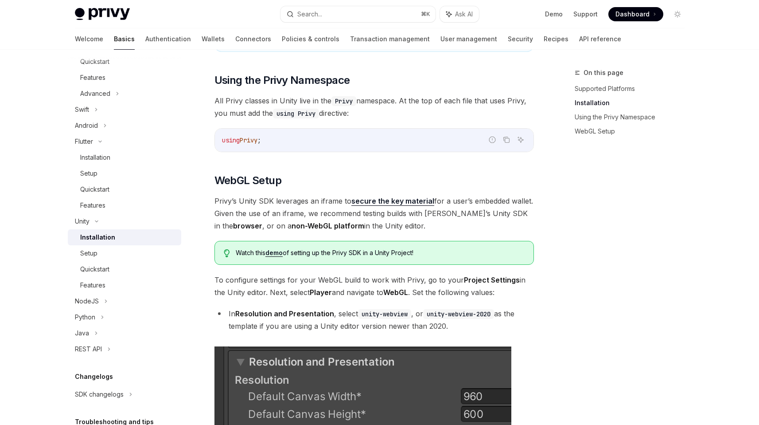
scroll to position [734, 0]
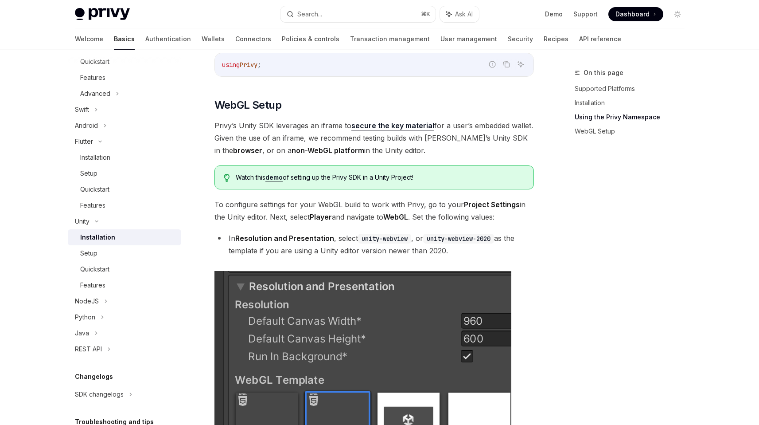
click at [390, 238] on code "unity-webview" at bounding box center [384, 239] width 53 height 10
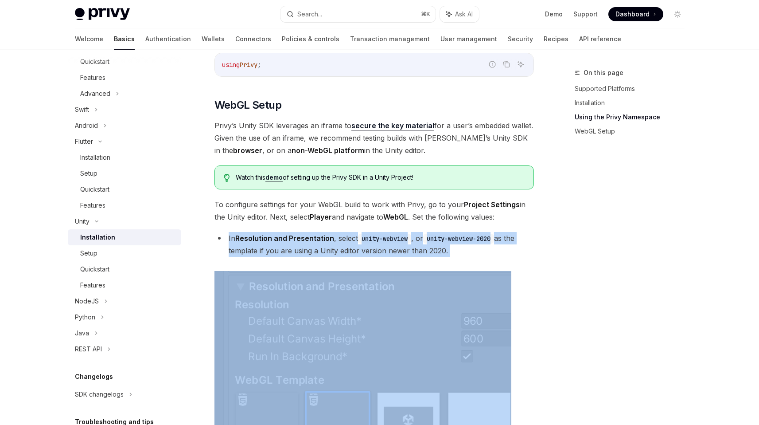
click at [390, 238] on code "unity-webview" at bounding box center [384, 239] width 53 height 10
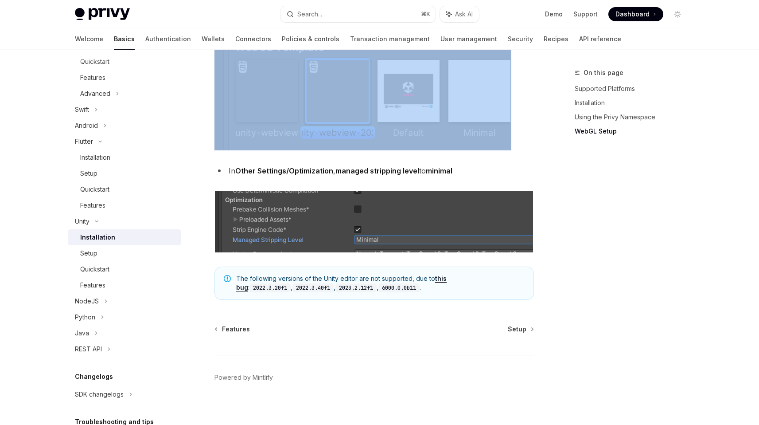
scroll to position [1073, 0]
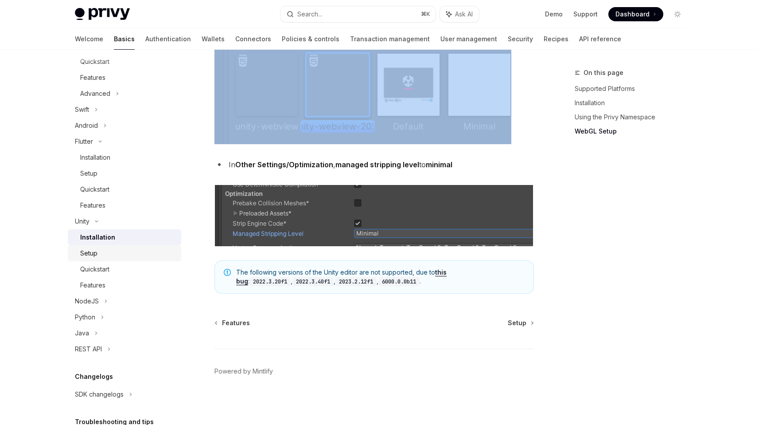
click at [85, 259] on link "Setup" at bounding box center [124, 253] width 113 height 16
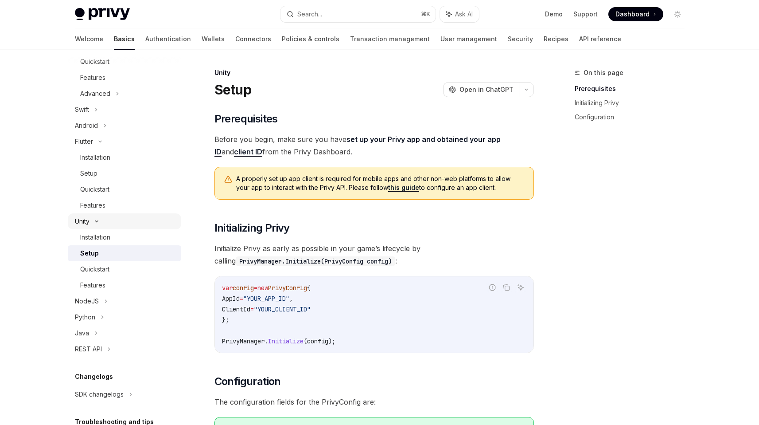
click at [86, 224] on div "Unity" at bounding box center [82, 221] width 15 height 11
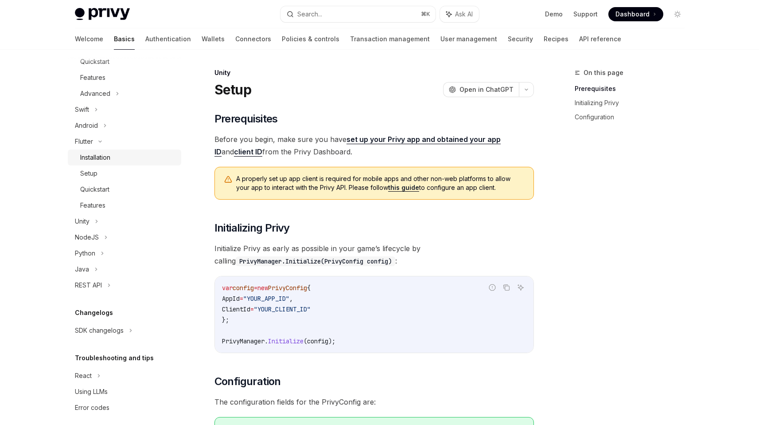
click at [118, 161] on div "Installation" at bounding box center [128, 157] width 96 height 11
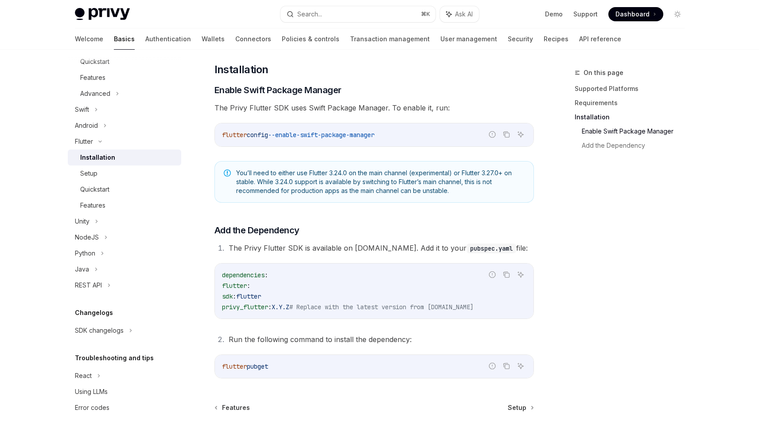
scroll to position [324, 0]
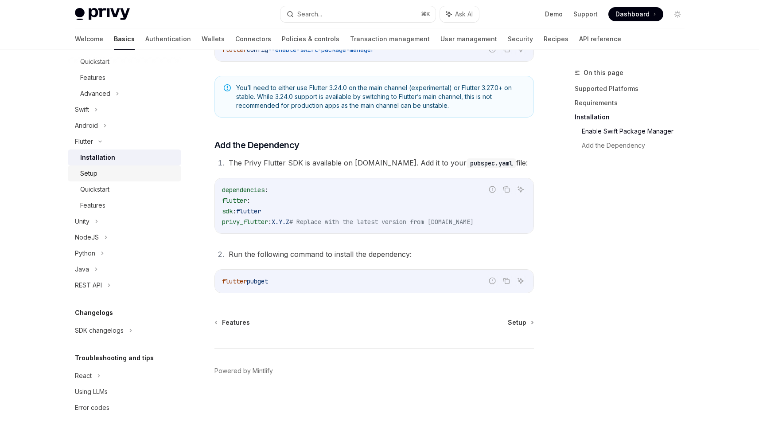
click at [85, 170] on div "Setup" at bounding box center [88, 173] width 17 height 11
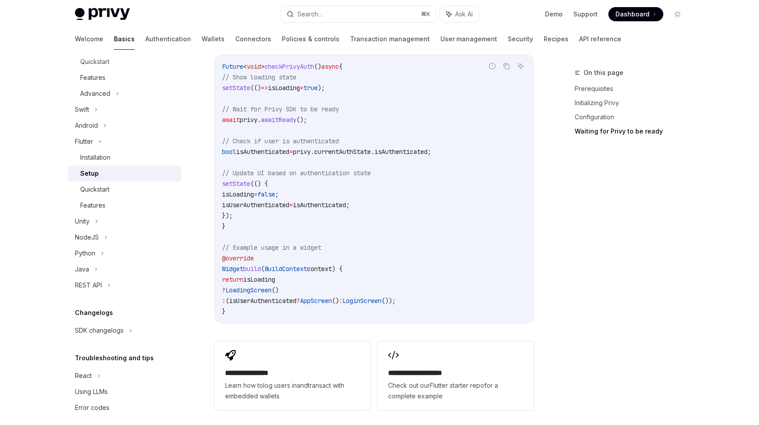
scroll to position [833, 0]
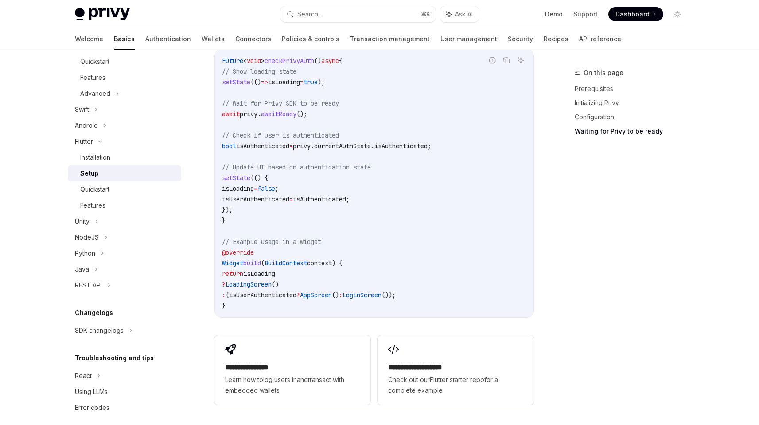
click at [273, 207] on code "Future < void > checkPrivyAuth () async { // Show loading state setState (() =>…" at bounding box center [374, 182] width 304 height 255
click at [273, 196] on span "isUserAuthenticated" at bounding box center [255, 199] width 67 height 8
click at [271, 229] on code "Future < void > checkPrivyAuth () async { // Show loading state setState (() =>…" at bounding box center [374, 182] width 304 height 255
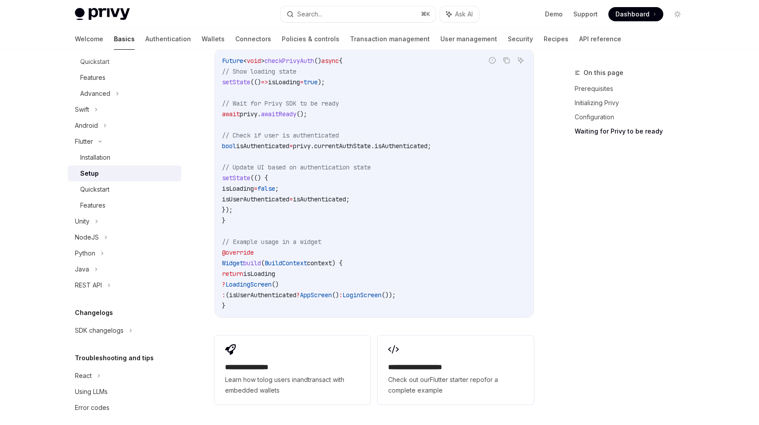
scroll to position [839, 0]
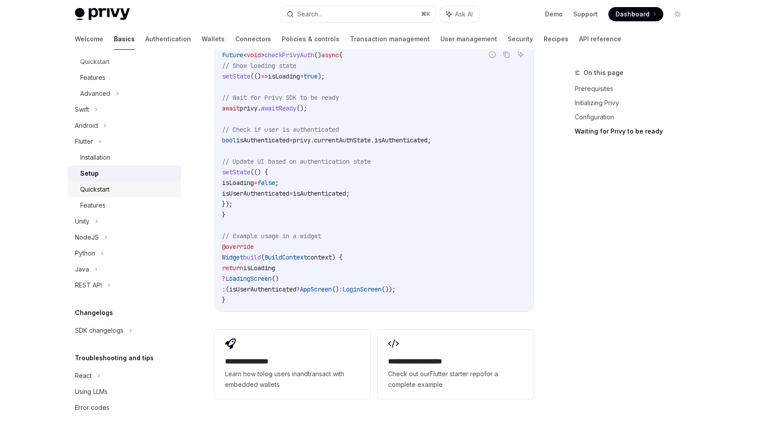
click at [102, 191] on div "Quickstart" at bounding box center [94, 189] width 29 height 11
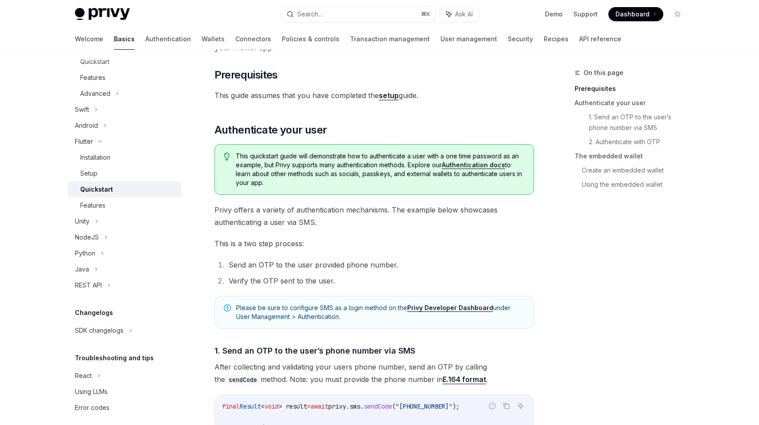
scroll to position [117, 0]
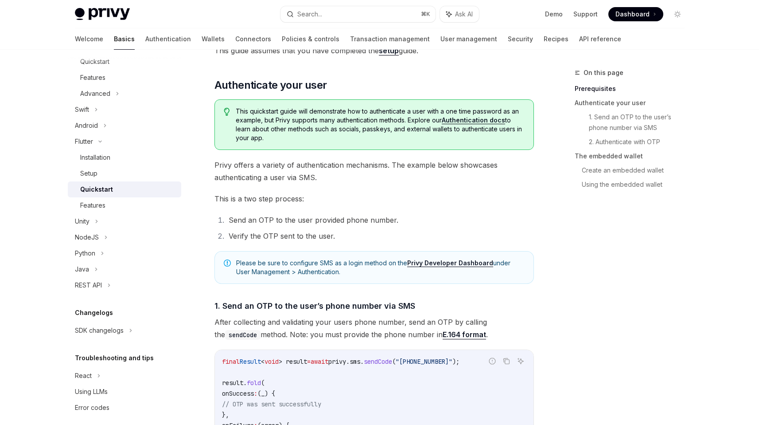
click at [290, 228] on ol "Send an OTP to the user provided phone number. Verify the OTP sent to the user." at bounding box center [375, 228] width 320 height 28
click at [280, 257] on div "Please be sure to configure SMS as a login method on the Privy Developer Dashbo…" at bounding box center [375, 267] width 320 height 33
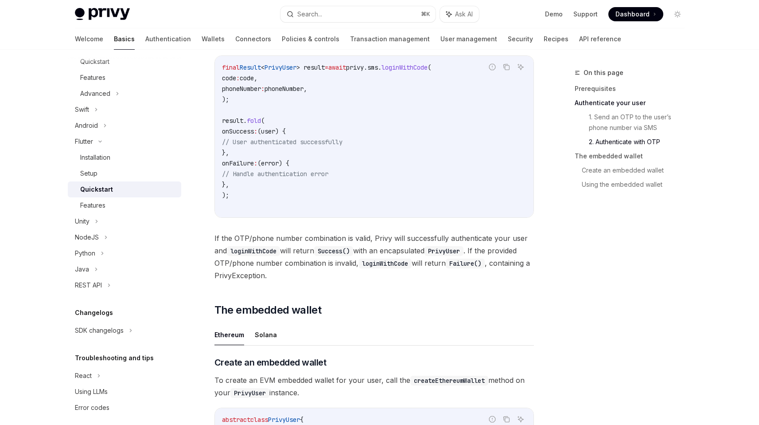
scroll to position [824, 0]
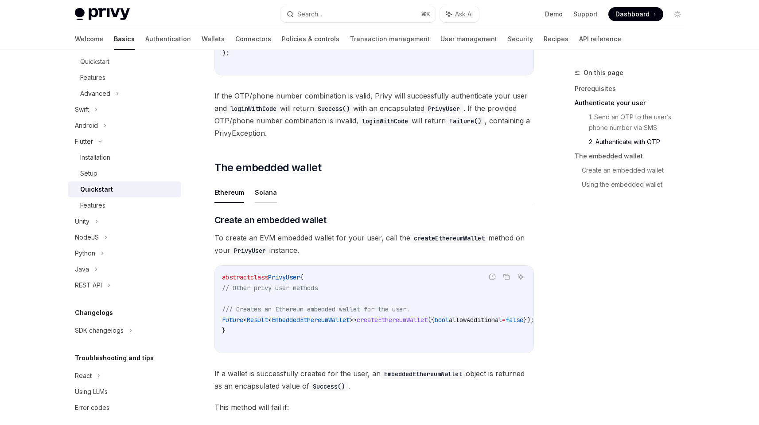
click at [261, 187] on button "Solana" at bounding box center [266, 192] width 22 height 21
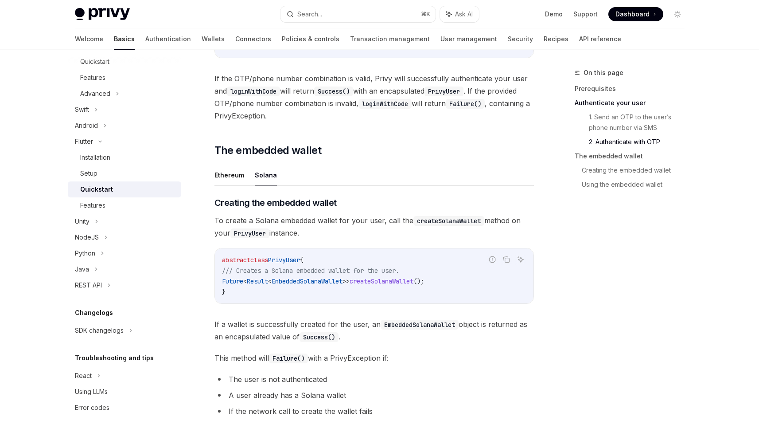
scroll to position [847, 0]
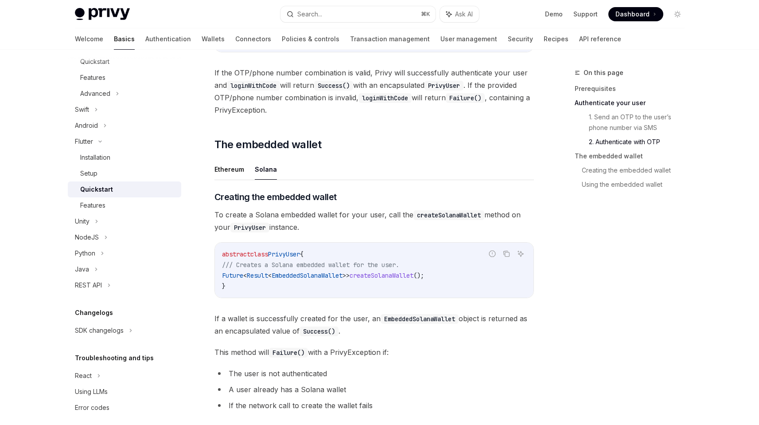
click at [295, 250] on span "PrivyUser" at bounding box center [284, 254] width 32 height 8
click at [293, 258] on span "PrivyUser" at bounding box center [284, 254] width 32 height 8
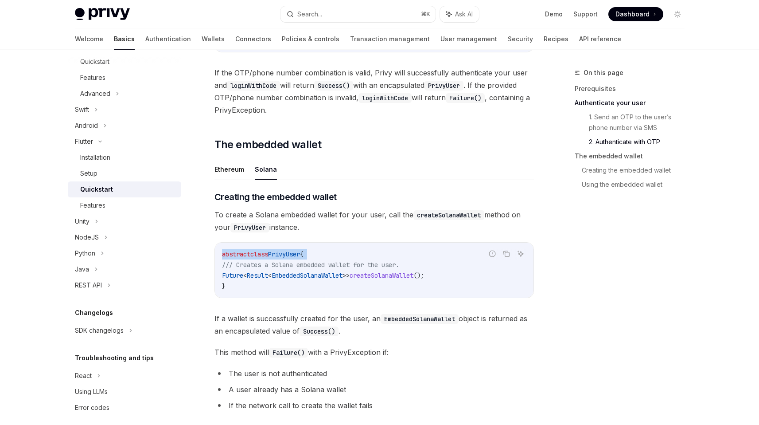
click at [293, 258] on span "PrivyUser" at bounding box center [284, 254] width 32 height 8
click at [290, 274] on span "EmbeddedSolanaWallet" at bounding box center [307, 275] width 71 height 8
click at [287, 278] on span "EmbeddedSolanaWallet" at bounding box center [307, 275] width 71 height 8
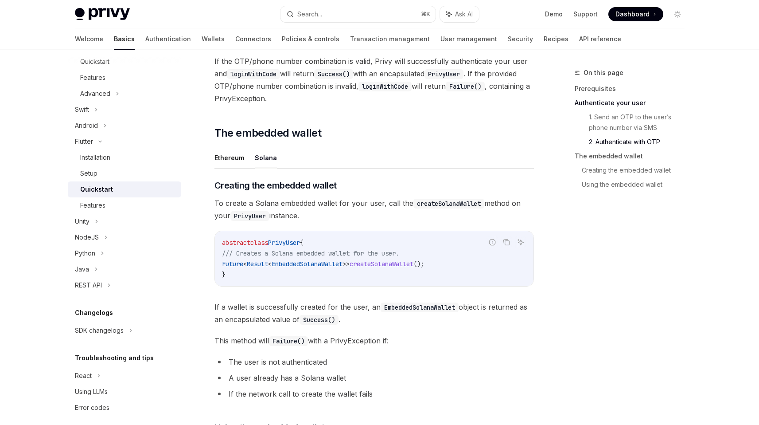
scroll to position [869, 0]
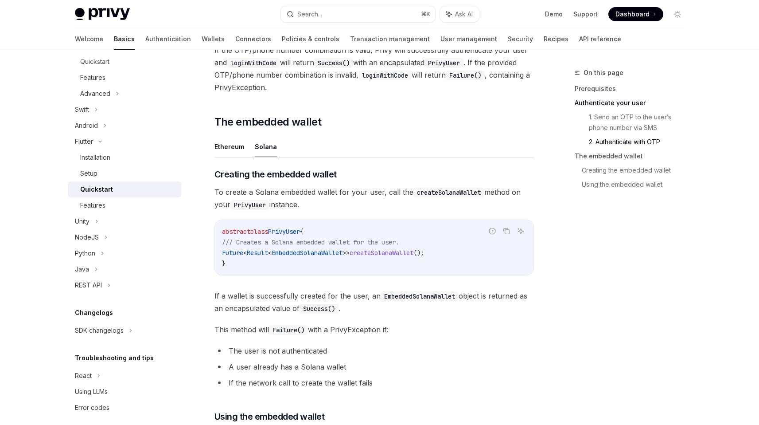
click at [289, 298] on span "If a wallet is successfully created for the user, an EmbeddedSolanaWallet objec…" at bounding box center [375, 301] width 320 height 25
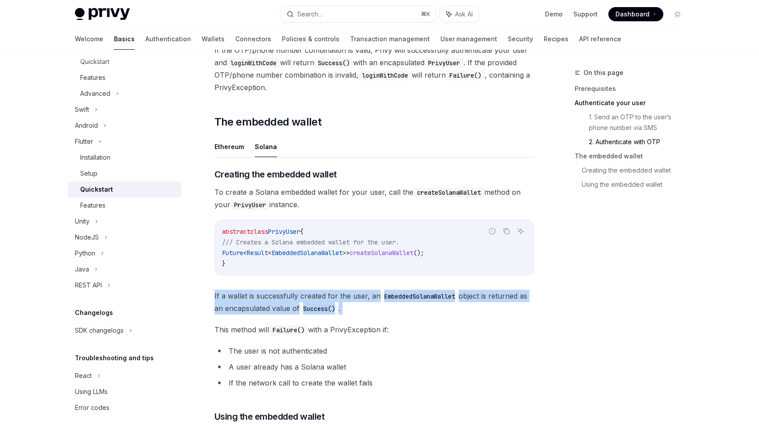
click at [289, 298] on span "If a wallet is successfully created for the user, an EmbeddedSolanaWallet objec…" at bounding box center [375, 301] width 320 height 25
click at [285, 304] on span "If a wallet is successfully created for the user, an EmbeddedSolanaWallet objec…" at bounding box center [375, 301] width 320 height 25
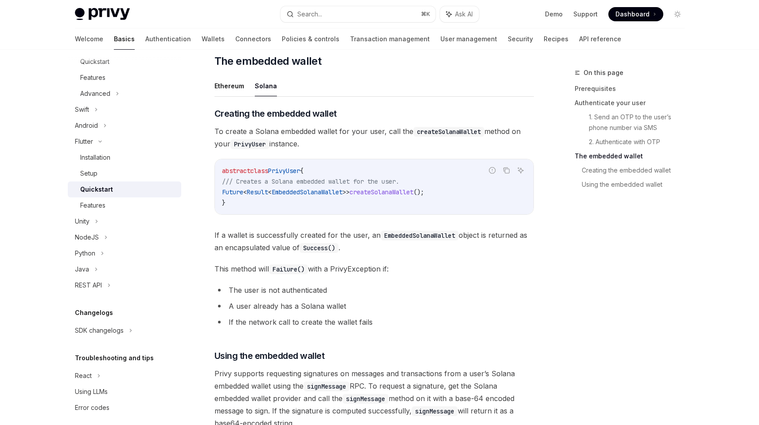
scroll to position [1003, 0]
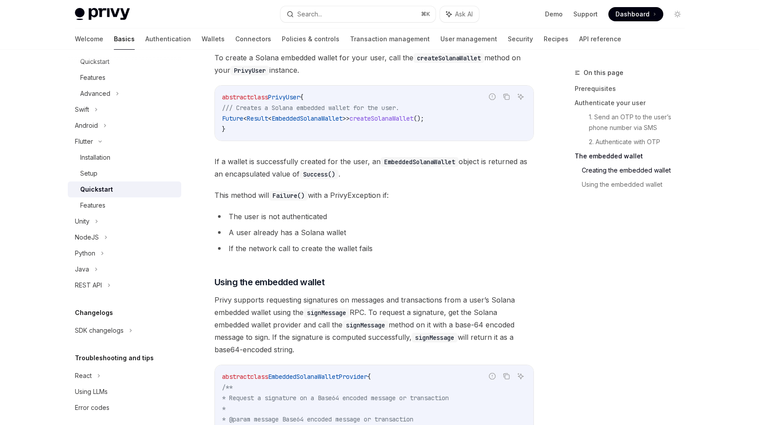
click at [291, 174] on span "If a wallet is successfully created for the user, an EmbeddedSolanaWallet objec…" at bounding box center [375, 167] width 320 height 25
click at [245, 176] on span "If a wallet is successfully created for the user, an EmbeddedSolanaWallet objec…" at bounding box center [375, 167] width 320 height 25
click at [418, 165] on code "EmbeddedSolanaWallet" at bounding box center [420, 162] width 78 height 10
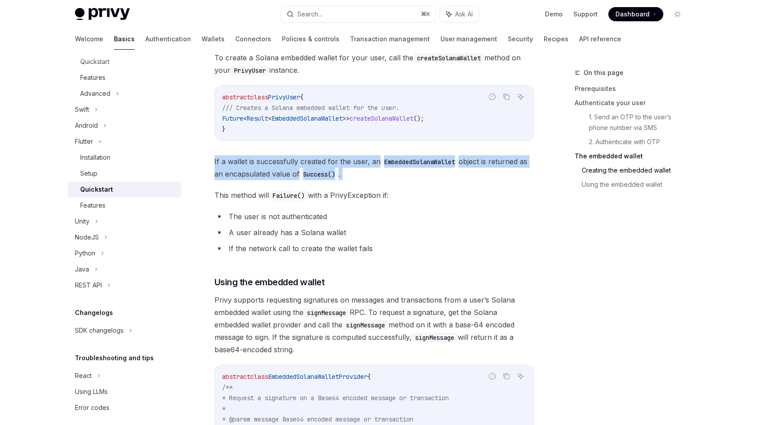
click at [418, 165] on code "EmbeddedSolanaWallet" at bounding box center [420, 162] width 78 height 10
click at [404, 178] on span "If a wallet is successfully created for the user, an EmbeddedSolanaWallet objec…" at bounding box center [375, 167] width 320 height 25
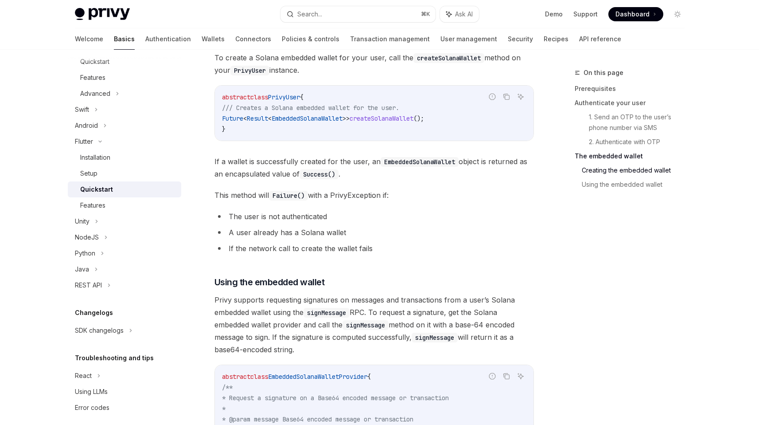
scroll to position [1020, 0]
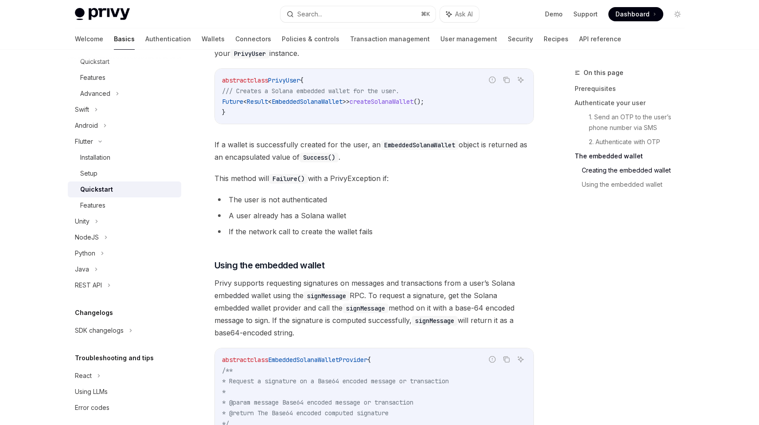
click at [389, 204] on li "The user is not authenticated" at bounding box center [375, 199] width 320 height 12
click at [385, 215] on li "A user already has a Solana wallet" at bounding box center [375, 215] width 320 height 12
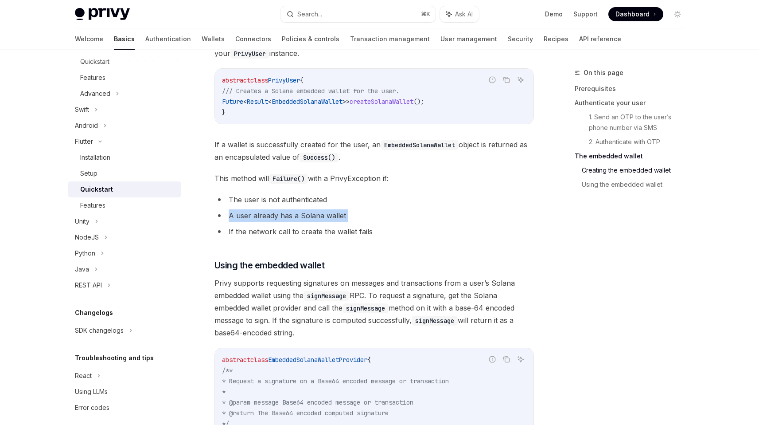
click at [385, 215] on li "A user already has a Solana wallet" at bounding box center [375, 215] width 320 height 12
click at [337, 222] on ul "The user is not authenticated A user already has a Solana wallet If the network…" at bounding box center [375, 215] width 320 height 44
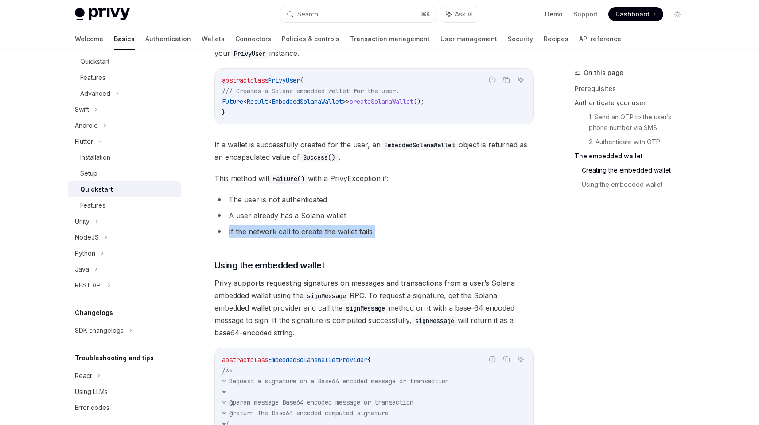
click at [337, 222] on ul "The user is not authenticated A user already has a Solana wallet If the network…" at bounding box center [375, 215] width 320 height 44
click at [297, 211] on li "A user already has a Solana wallet" at bounding box center [375, 215] width 320 height 12
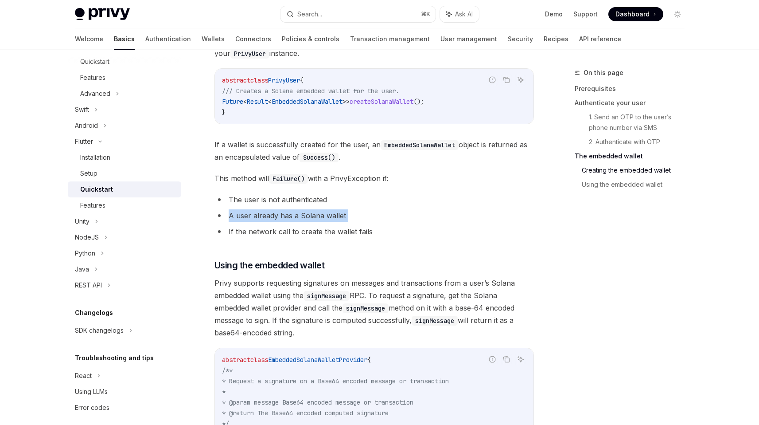
click at [297, 211] on li "A user already has a Solana wallet" at bounding box center [375, 215] width 320 height 12
click at [297, 232] on li "If the network call to create the wallet fails" at bounding box center [375, 231] width 320 height 12
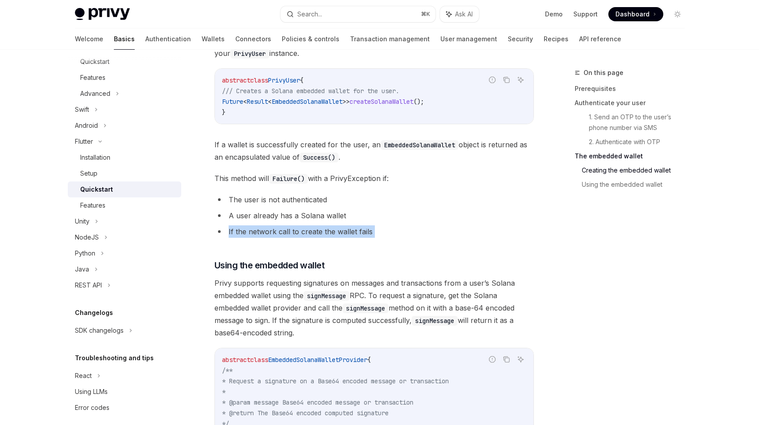
click at [297, 232] on li "If the network call to create the wallet fails" at bounding box center [375, 231] width 320 height 12
click at [295, 263] on span "Using the embedded wallet" at bounding box center [270, 265] width 110 height 12
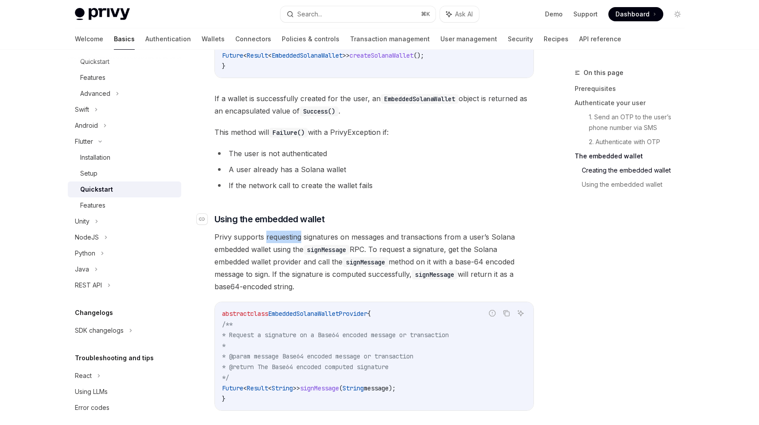
click at [295, 263] on span "Privy supports requesting signatures on messages and transactions from a user’s…" at bounding box center [375, 261] width 320 height 62
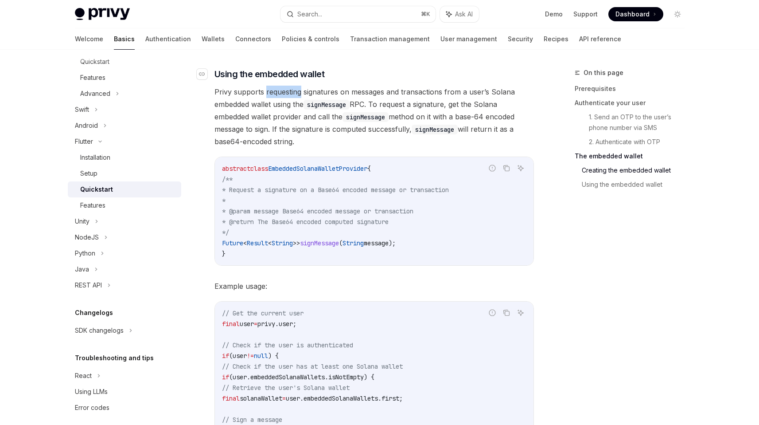
scroll to position [1212, 0]
click at [341, 88] on span "Privy supports requesting signatures on messages and transactions from a user’s…" at bounding box center [375, 116] width 320 height 62
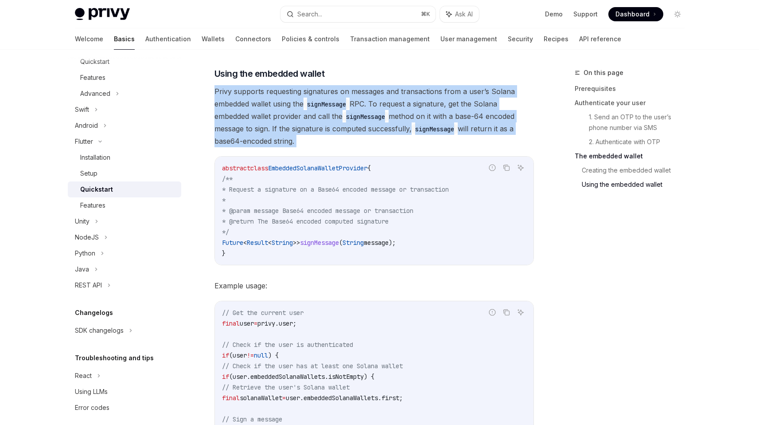
click at [341, 88] on span "Privy supports requesting signatures on messages and transactions from a user’s…" at bounding box center [375, 116] width 320 height 62
click at [318, 114] on span "Privy supports requesting signatures on messages and transactions from a user’s…" at bounding box center [375, 116] width 320 height 62
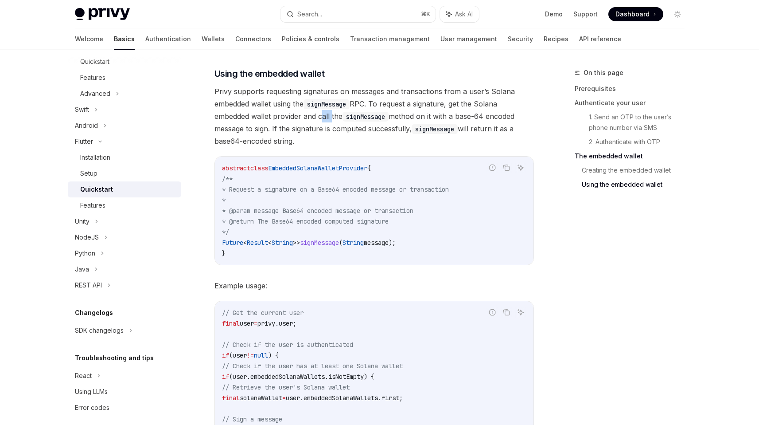
click at [318, 114] on span "Privy supports requesting signatures on messages and transactions from a user’s…" at bounding box center [375, 116] width 320 height 62
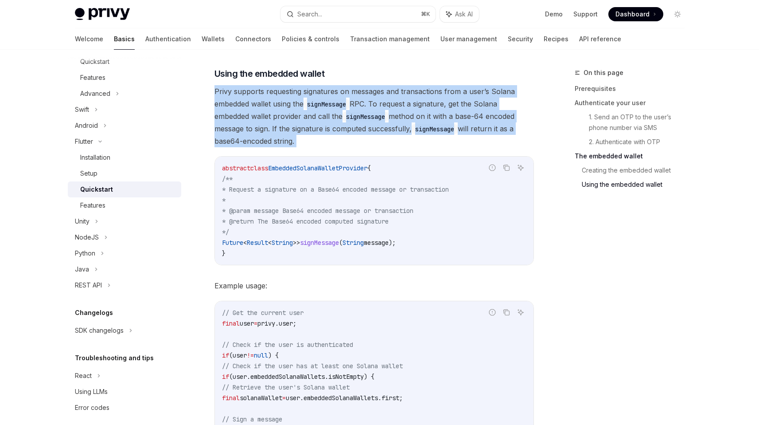
click at [318, 114] on span "Privy supports requesting signatures on messages and transactions from a user’s…" at bounding box center [375, 116] width 320 height 62
click at [310, 127] on span "Privy supports requesting signatures on messages and transactions from a user’s…" at bounding box center [375, 116] width 320 height 62
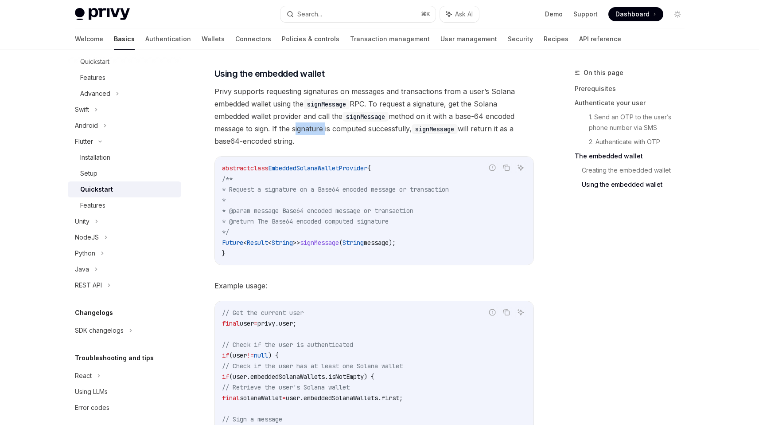
click at [310, 127] on span "Privy supports requesting signatures on messages and transactions from a user’s…" at bounding box center [375, 116] width 320 height 62
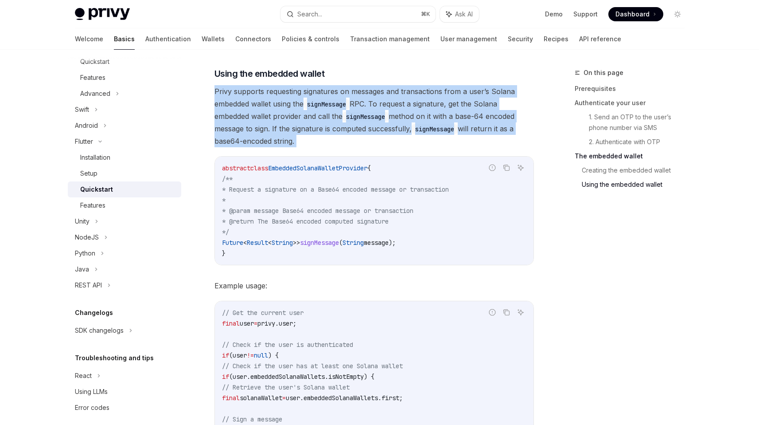
click at [310, 127] on span "Privy supports requesting signatures on messages and transactions from a user’s…" at bounding box center [375, 116] width 320 height 62
click at [308, 129] on span "Privy supports requesting signatures on messages and transactions from a user’s…" at bounding box center [375, 116] width 320 height 62
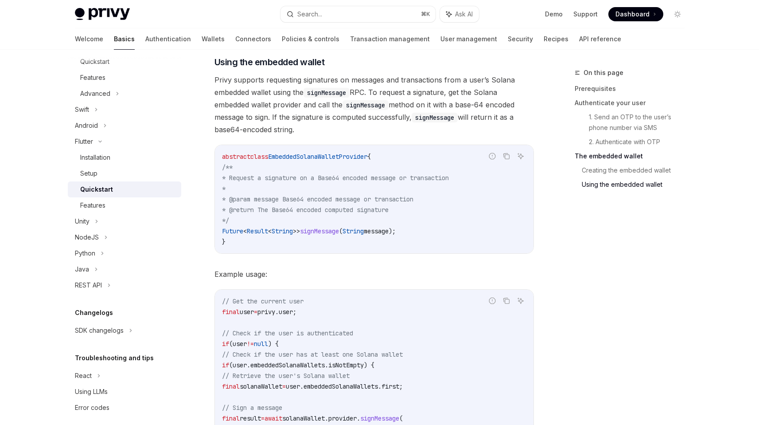
scroll to position [1281, 0]
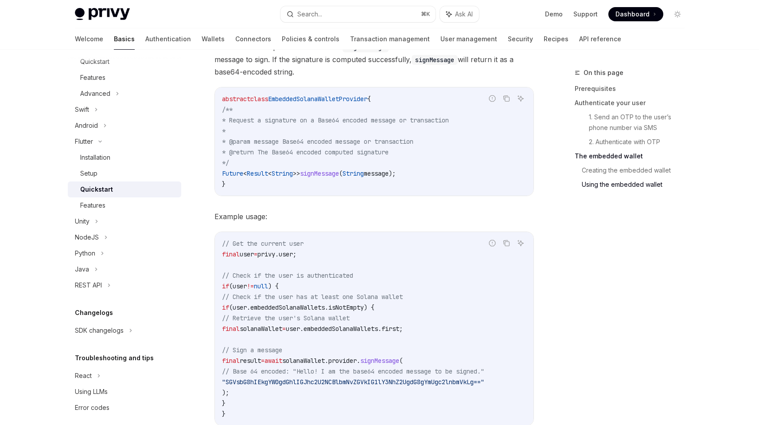
click at [323, 287] on code "// Get the current user final user = privy.user; // Check if the user is authen…" at bounding box center [374, 328] width 304 height 181
click at [329, 309] on span "(user.embeddedSolanaWallets.isNotEmpty) {" at bounding box center [301, 307] width 145 height 8
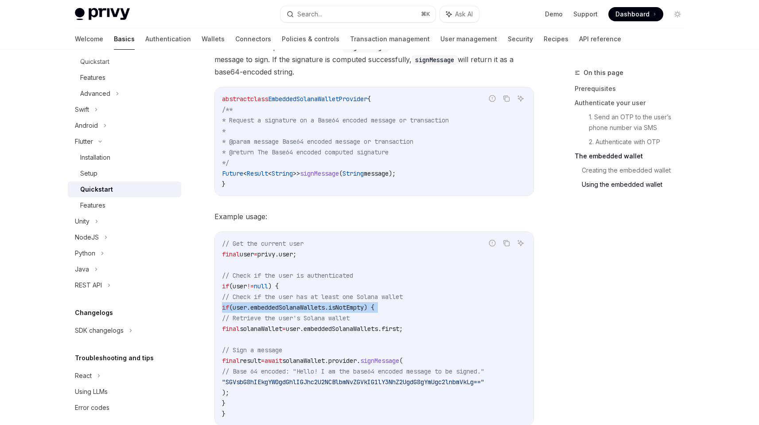
click at [329, 309] on span "(user.embeddedSolanaWallets.isNotEmpty) {" at bounding box center [301, 307] width 145 height 8
click at [328, 316] on span "// Retrieve the user's Solana wallet" at bounding box center [286, 318] width 128 height 8
click at [328, 330] on span "user.embeddedSolanaWallets.first;" at bounding box center [344, 328] width 117 height 8
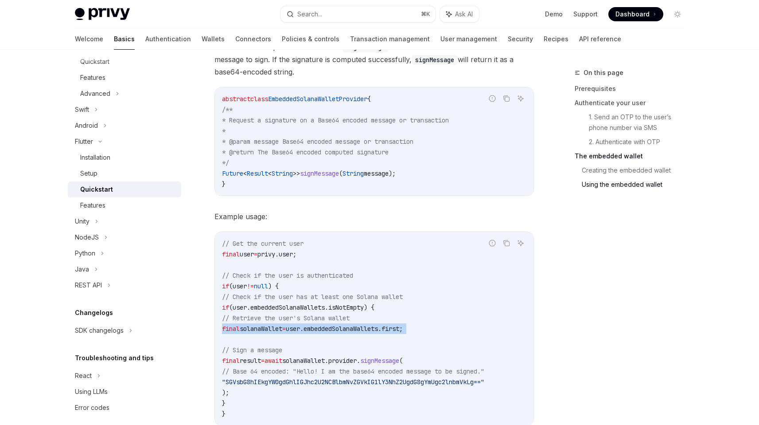
click at [328, 330] on span "user.embeddedSolanaWallets.first;" at bounding box center [344, 328] width 117 height 8
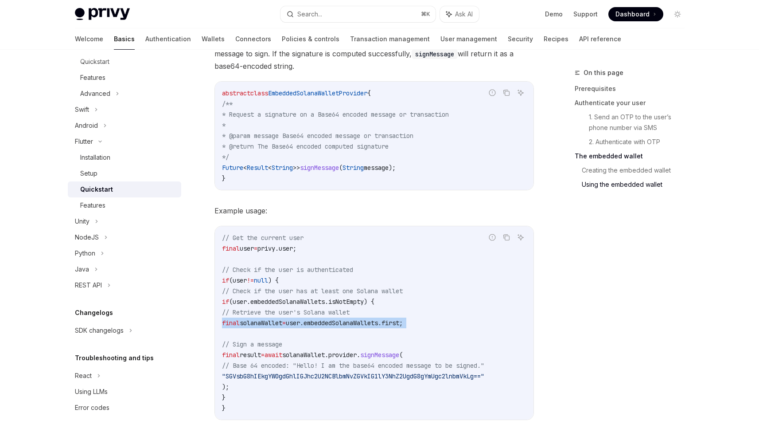
scroll to position [1292, 0]
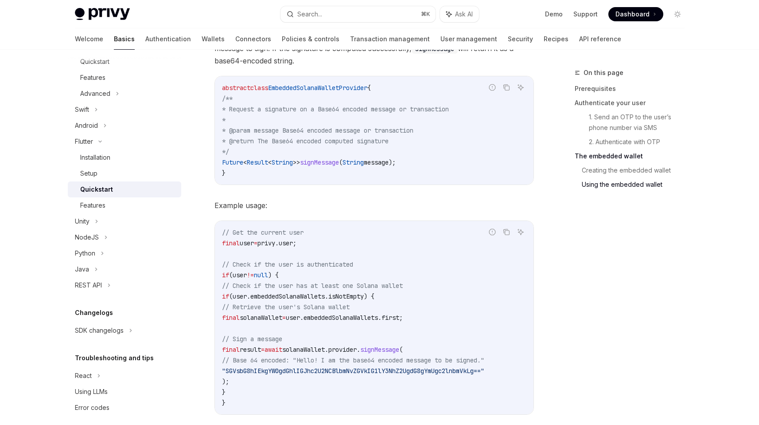
click at [322, 344] on code "// Get the current user final user = privy.user; // Check if the user is authen…" at bounding box center [374, 317] width 304 height 181
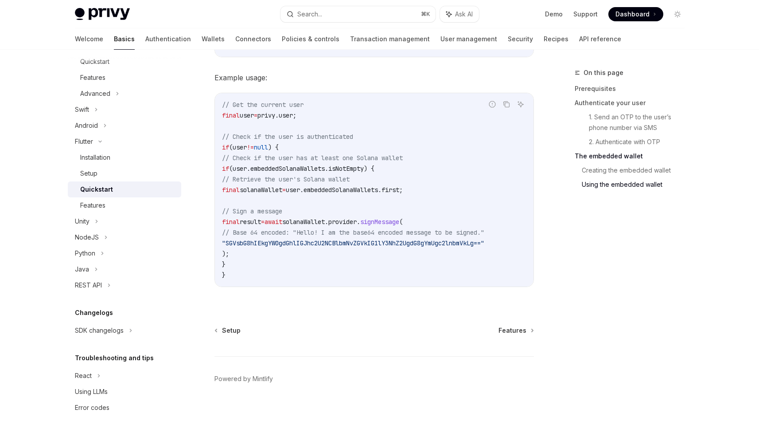
scroll to position [1431, 0]
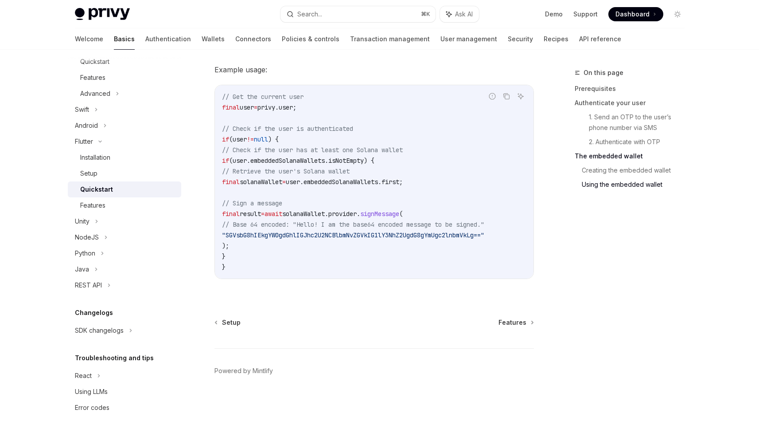
click at [367, 184] on code "// Get the current user final user = privy.user; // Check if the user is authen…" at bounding box center [374, 181] width 304 height 181
click at [363, 178] on span "user.embeddedSolanaWallets.first;" at bounding box center [344, 182] width 117 height 8
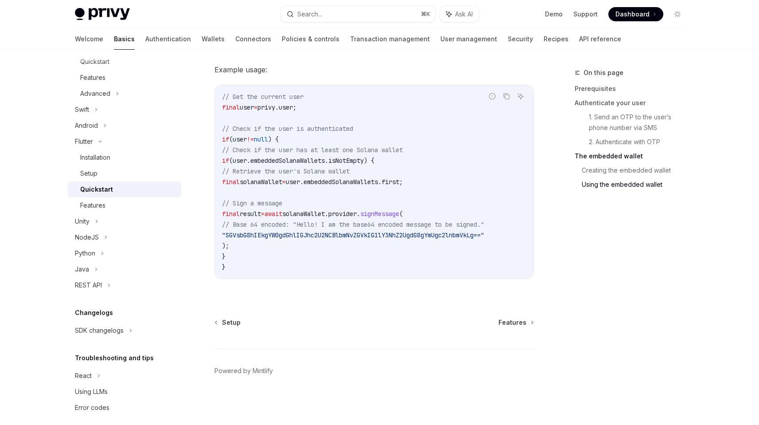
click at [359, 210] on span "solanaWallet.provider." at bounding box center [321, 214] width 78 height 8
click at [358, 231] on span ""SGVsbG8hIEkgYW0gdGhlIGJhc2U2NCBlbmNvZGVkIG1lY3NhZ2UgdG8gYmUgc2lnbmVkLg=="" at bounding box center [353, 235] width 262 height 8
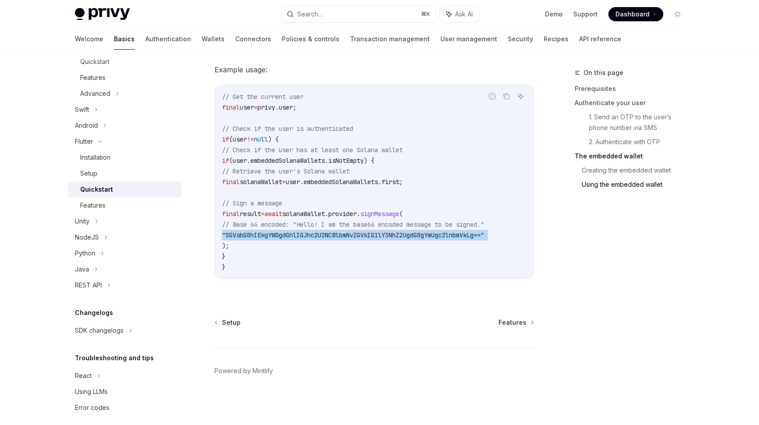
click at [358, 231] on span ""SGVsbG8hIEkgYW0gdGhlIGJhc2U2NCBlbmNvZGVkIG1lY3NhZ2UgdG8gYmUgc2lnbmVkLg=="" at bounding box center [353, 235] width 262 height 8
click at [89, 204] on div "Features" at bounding box center [92, 205] width 25 height 11
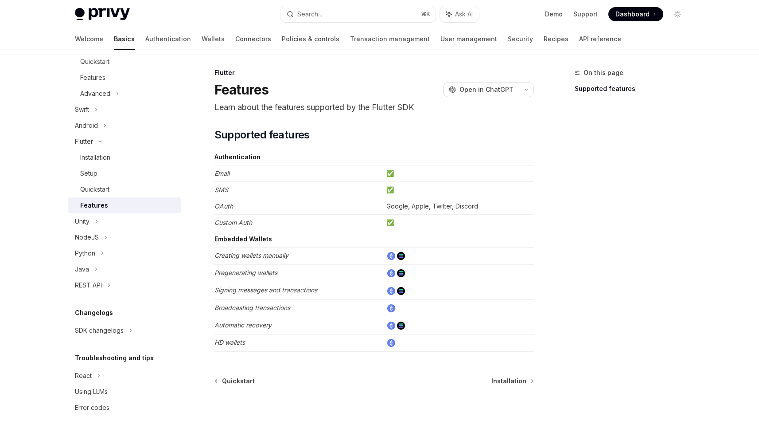
click at [365, 109] on p "Learn about the features supported by the Flutter SDK" at bounding box center [375, 107] width 320 height 12
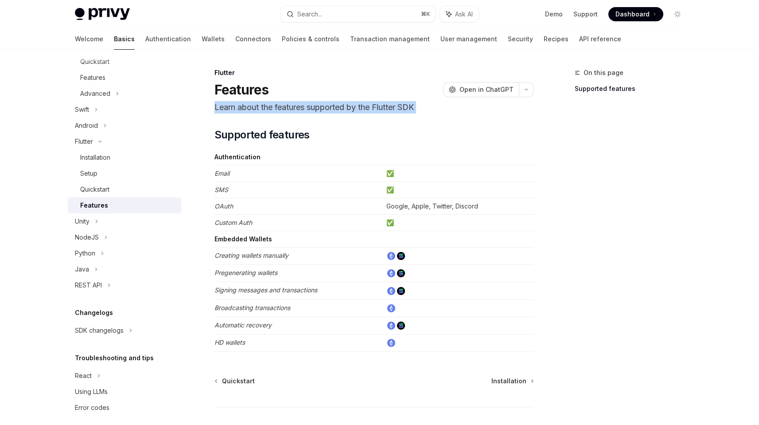
click at [365, 109] on p "Learn about the features supported by the Flutter SDK" at bounding box center [375, 107] width 320 height 12
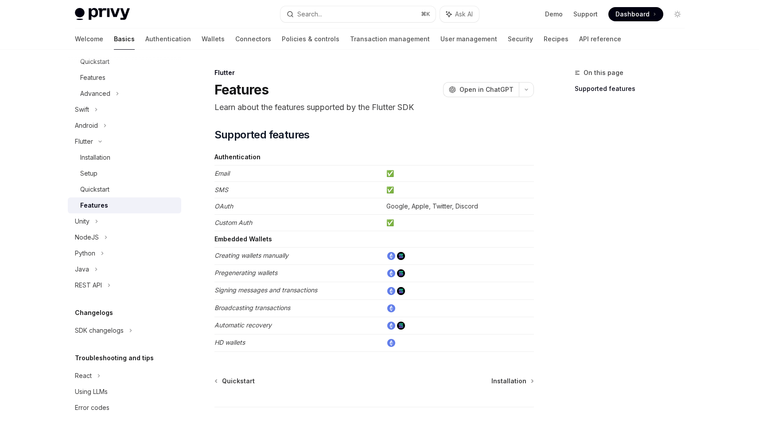
click at [334, 217] on td "Custom Auth" at bounding box center [299, 223] width 168 height 16
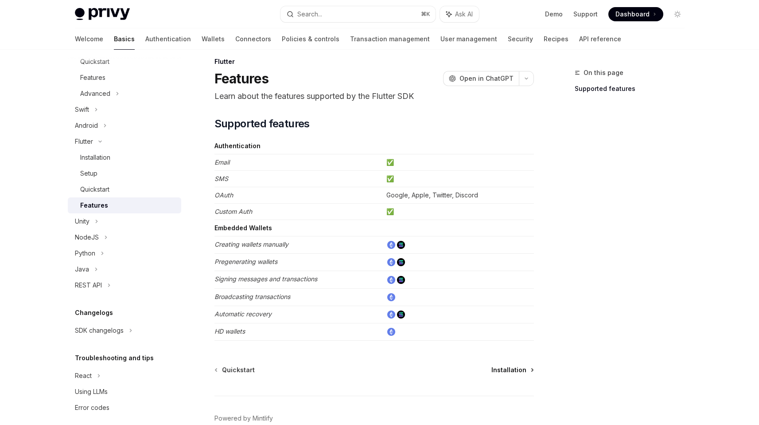
click at [518, 367] on span "Installation" at bounding box center [509, 369] width 35 height 9
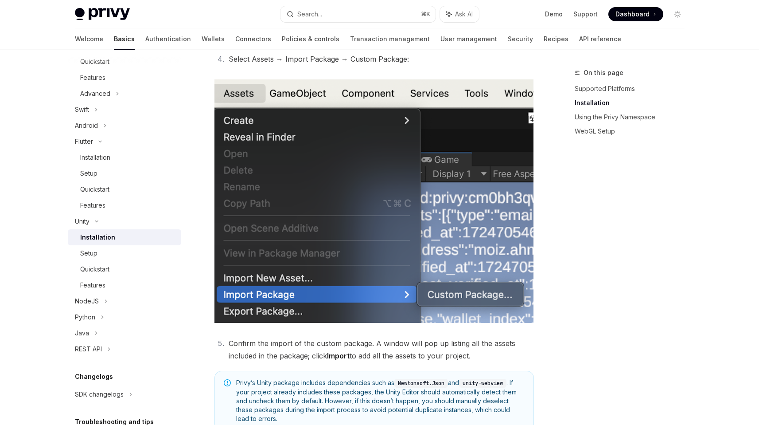
scroll to position [317, 0]
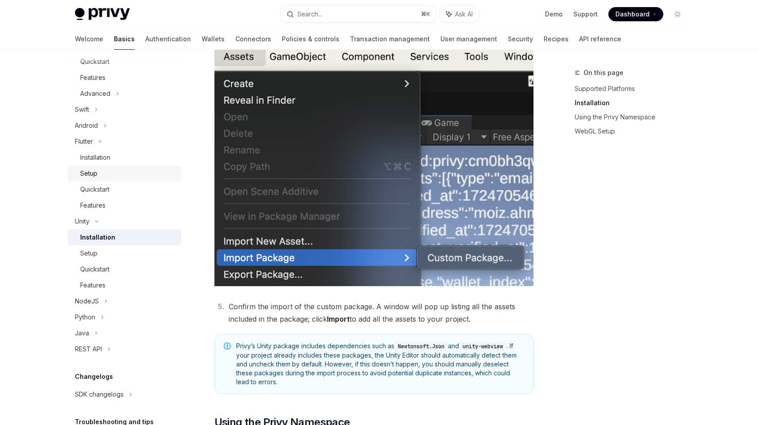
click at [113, 171] on div "Setup" at bounding box center [128, 173] width 96 height 11
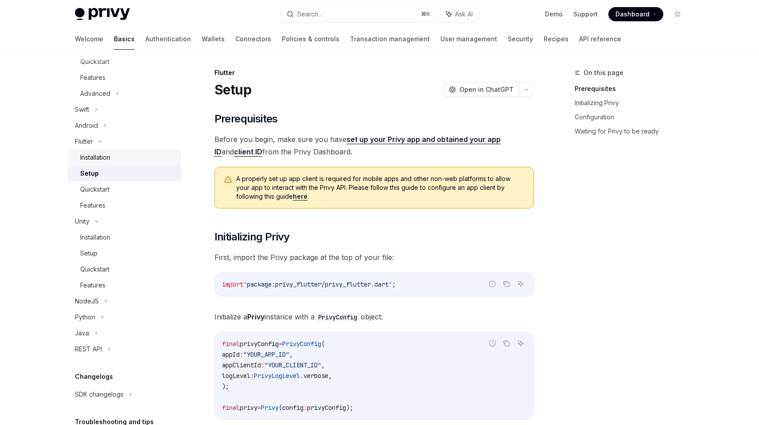
click at [112, 152] on div "Installation" at bounding box center [128, 157] width 96 height 11
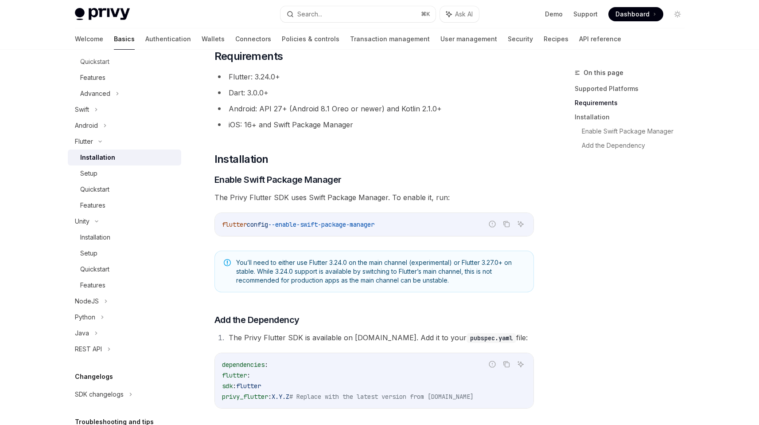
scroll to position [180, 0]
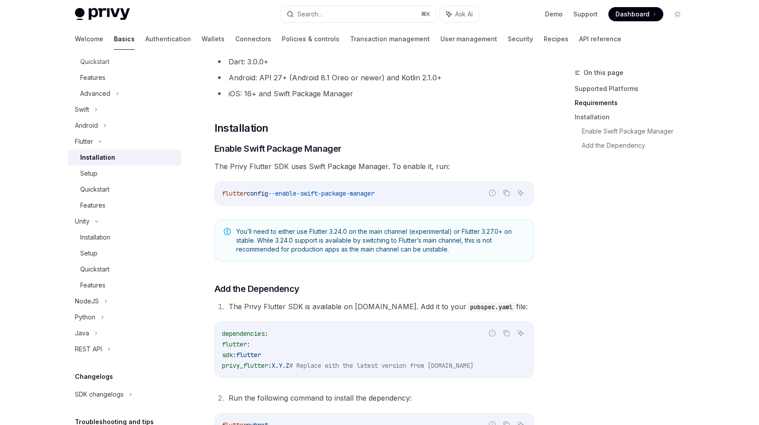
click at [380, 362] on span "# Replace with the latest version from [DOMAIN_NAME]" at bounding box center [381, 365] width 184 height 8
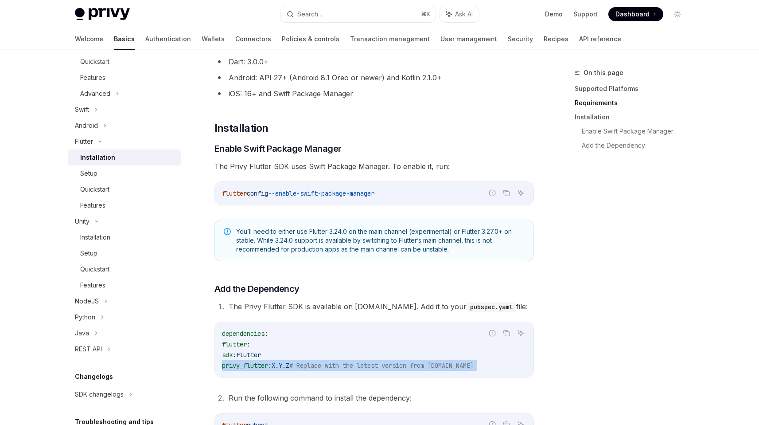
click at [380, 362] on span "# Replace with the latest version from [DOMAIN_NAME]" at bounding box center [381, 365] width 184 height 8
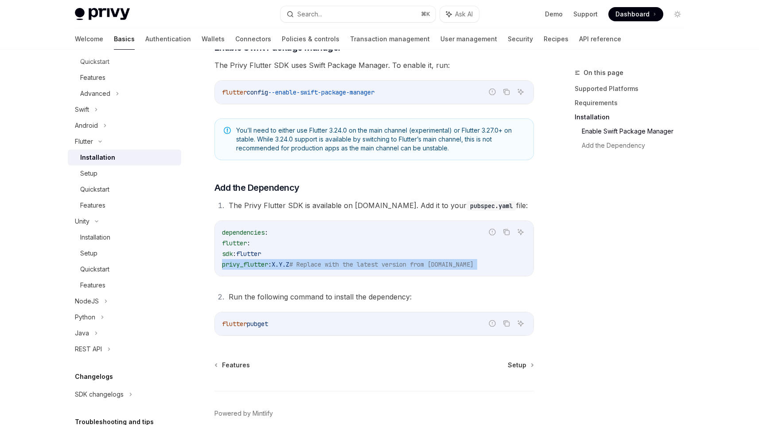
scroll to position [324, 0]
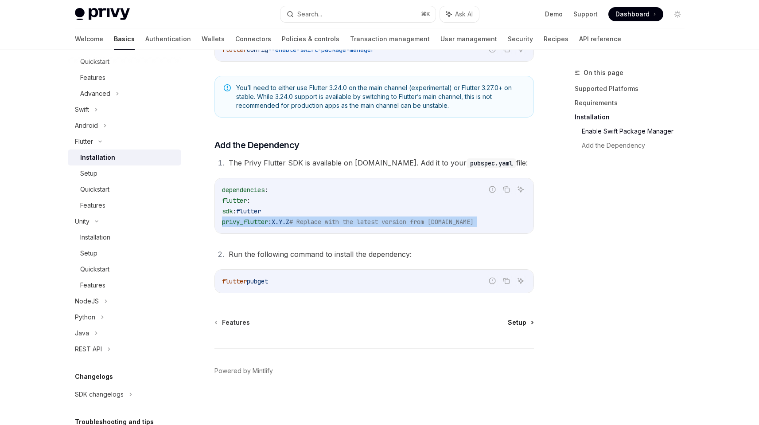
click at [522, 325] on span "Setup" at bounding box center [517, 322] width 19 height 9
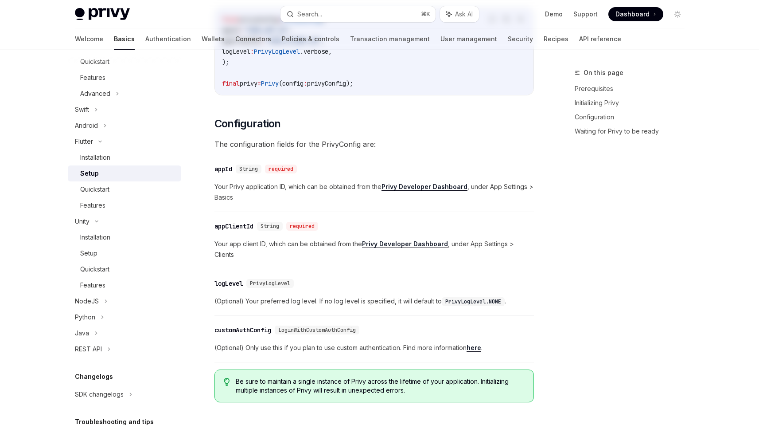
type textarea "*"
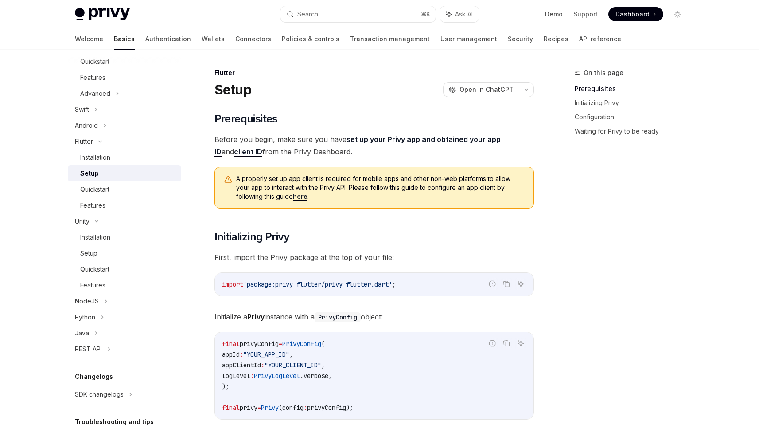
click at [310, 140] on span "Before you begin, make sure you have set up your Privy app and obtained your ap…" at bounding box center [375, 145] width 320 height 25
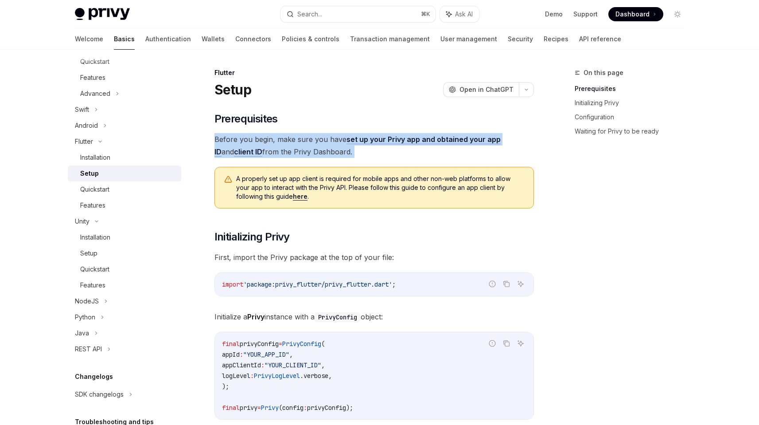
click at [310, 140] on span "Before you begin, make sure you have set up your Privy app and obtained your ap…" at bounding box center [375, 145] width 320 height 25
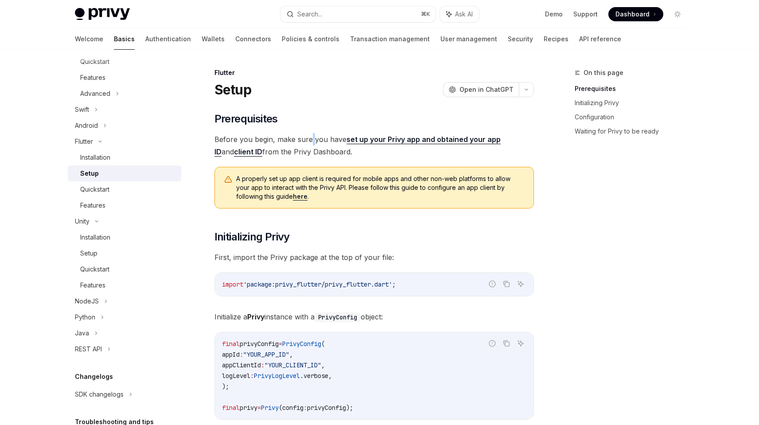
click at [310, 140] on span "Before you begin, make sure you have set up your Privy app and obtained your ap…" at bounding box center [375, 145] width 320 height 25
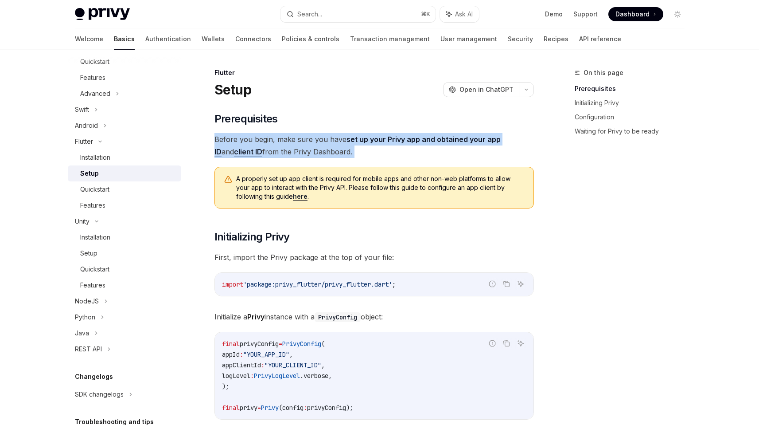
click at [310, 140] on span "Before you begin, make sure you have set up your Privy app and obtained your ap…" at bounding box center [375, 145] width 320 height 25
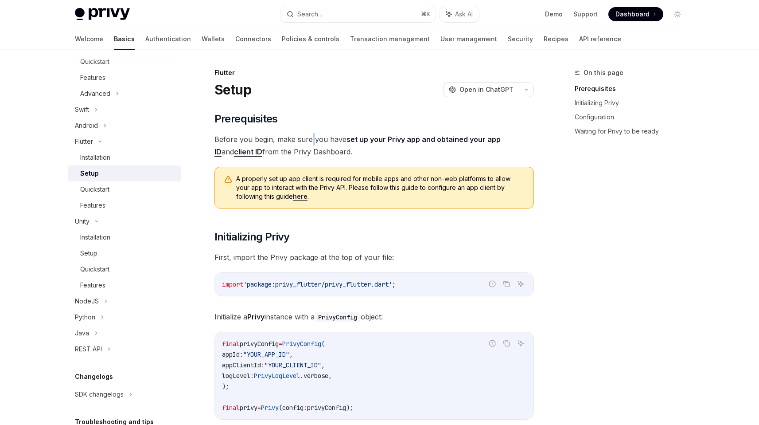
click at [310, 140] on span "Before you begin, make sure you have set up your Privy app and obtained your ap…" at bounding box center [375, 145] width 320 height 25
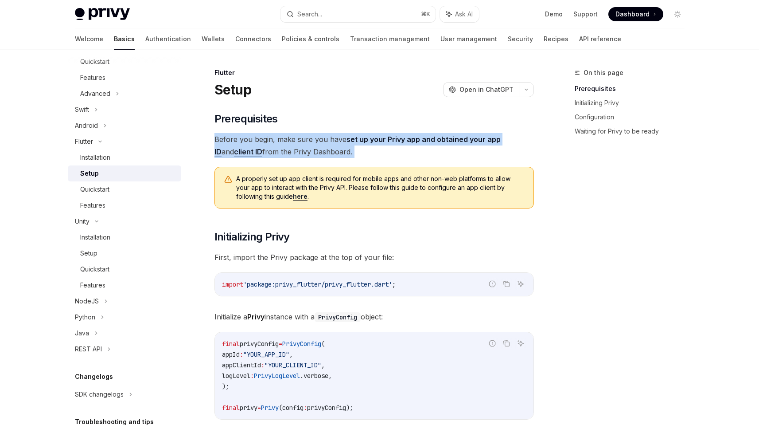
click at [310, 140] on span "Before you begin, make sure you have set up your Privy app and obtained your ap…" at bounding box center [375, 145] width 320 height 25
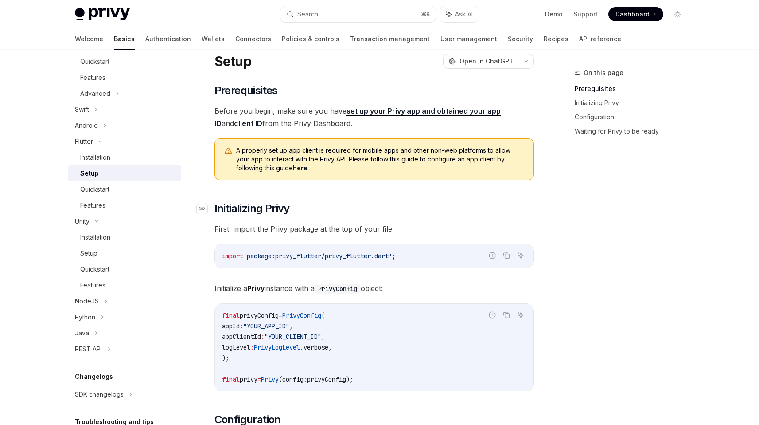
click at [288, 211] on span "Initializing Privy" at bounding box center [252, 208] width 75 height 14
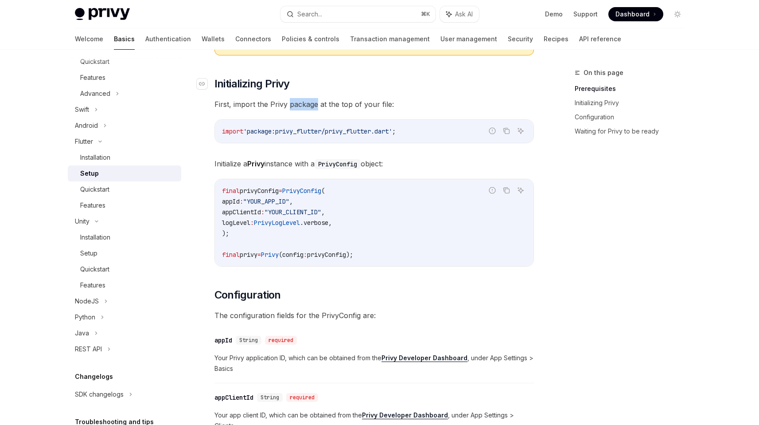
scroll to position [162, 0]
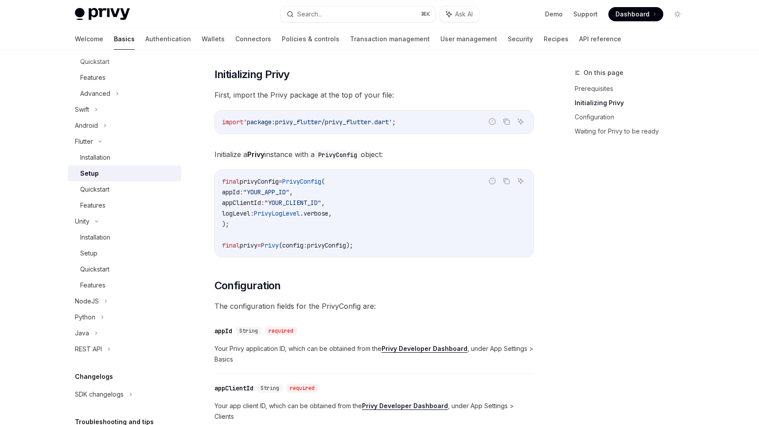
click at [289, 190] on span ""YOUR_APP_ID"" at bounding box center [266, 192] width 46 height 8
click at [286, 209] on code "final privyConfig = PrivyConfig ( appId : "YOUR_APP_ID" , appClientId : "YOUR_C…" at bounding box center [374, 213] width 304 height 74
click at [286, 209] on span "PrivyLogLevel" at bounding box center [277, 213] width 46 height 8
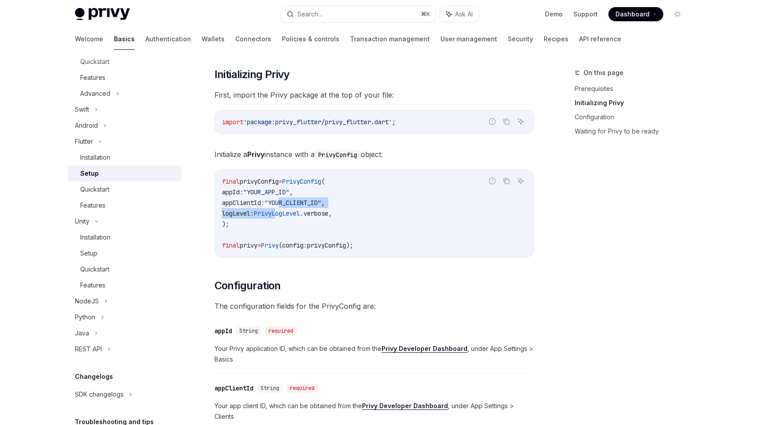
click at [286, 209] on span "PrivyLogLevel" at bounding box center [277, 213] width 46 height 8
click at [288, 218] on code "final privyConfig = PrivyConfig ( appId : "YOUR_APP_ID" , appClientId : "YOUR_C…" at bounding box center [374, 213] width 304 height 74
click at [285, 230] on code "final privyConfig = PrivyConfig ( appId : "YOUR_APP_ID" , appClientId : "YOUR_C…" at bounding box center [374, 213] width 304 height 74
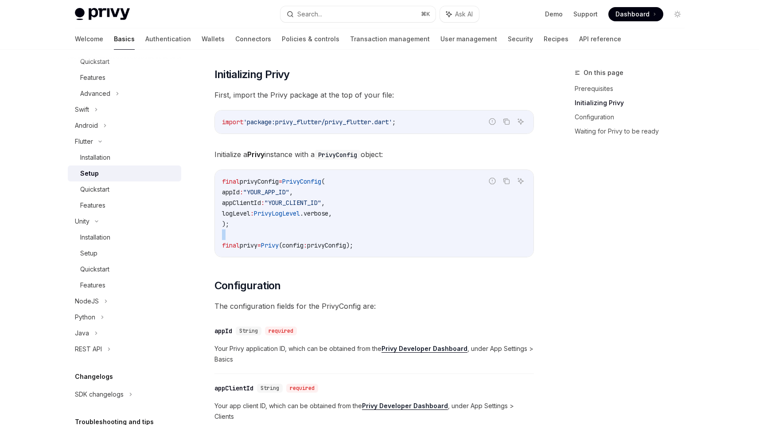
click at [285, 230] on code "final privyConfig = PrivyConfig ( appId : "YOUR_APP_ID" , appClientId : "YOUR_C…" at bounding box center [374, 213] width 304 height 74
click at [279, 247] on span "Privy" at bounding box center [270, 245] width 18 height 8
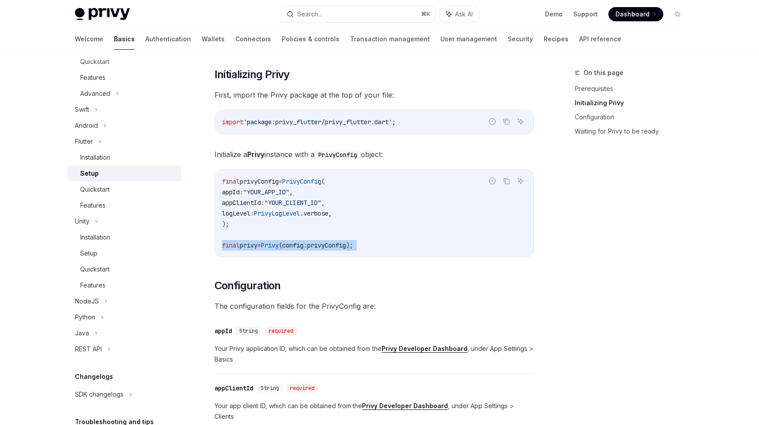
click at [279, 247] on span "Privy" at bounding box center [270, 245] width 18 height 8
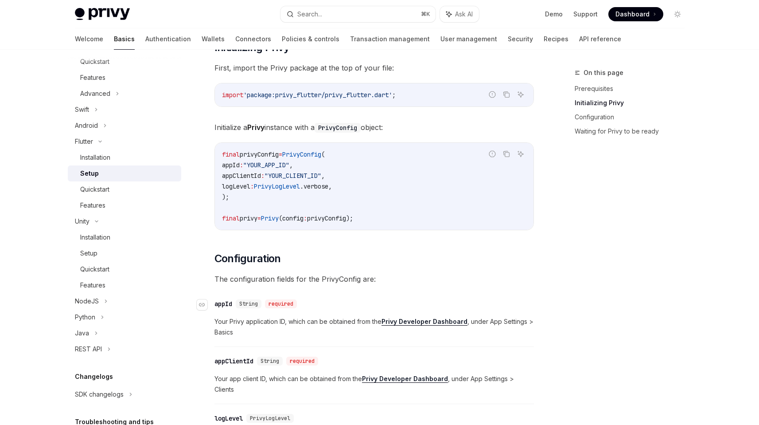
click at [244, 299] on div "String" at bounding box center [249, 303] width 26 height 9
click at [245, 301] on span "String" at bounding box center [248, 303] width 19 height 7
click at [285, 302] on div "required" at bounding box center [281, 303] width 32 height 9
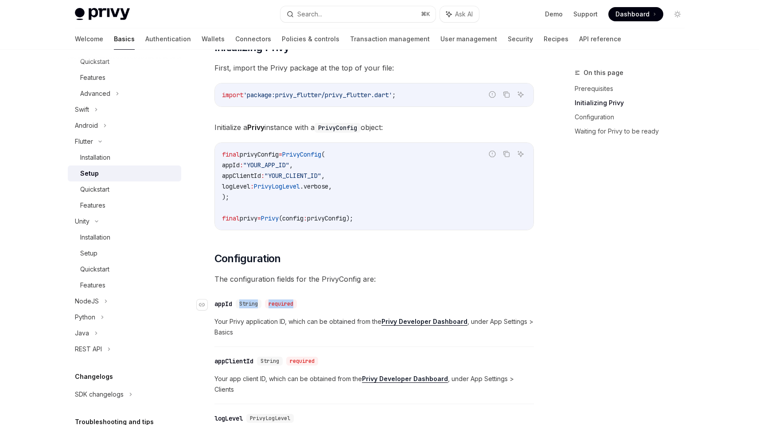
scroll to position [221, 0]
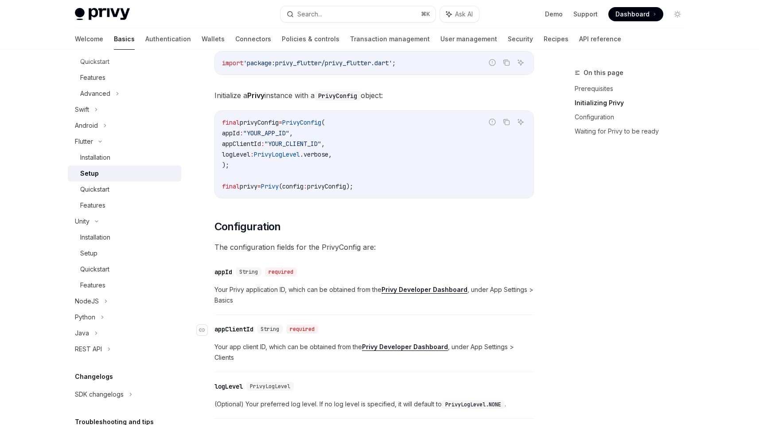
click at [332, 332] on div "​ appClientId String required" at bounding box center [370, 329] width 311 height 11
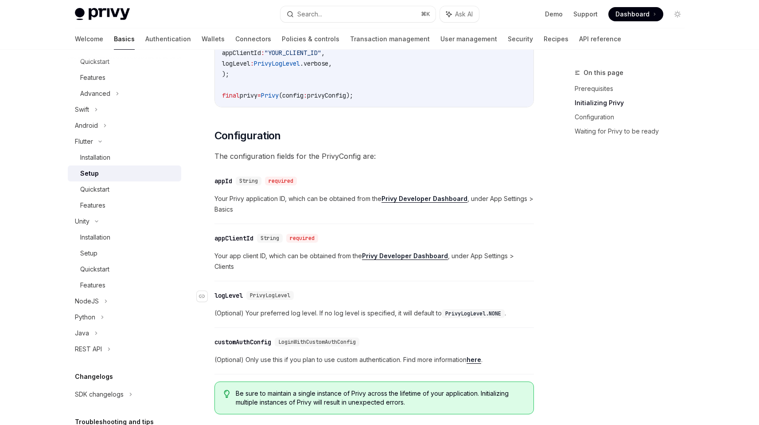
scroll to position [318, 0]
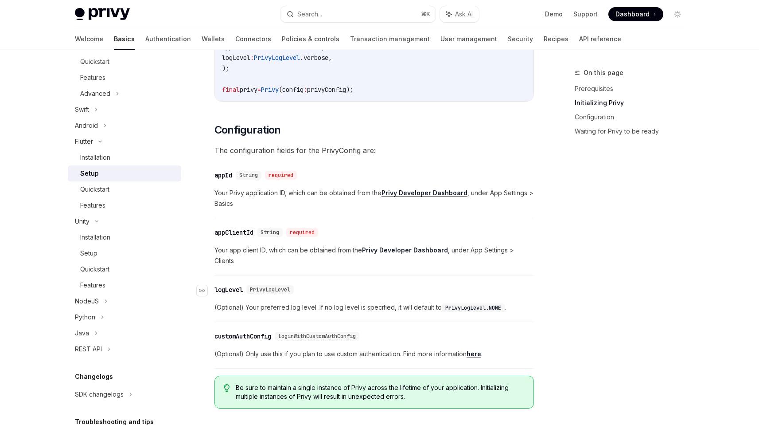
click at [290, 292] on span "PrivyLogLevel" at bounding box center [270, 289] width 40 height 7
click at [290, 291] on span "PrivyLogLevel" at bounding box center [270, 289] width 40 height 7
click at [287, 287] on span "PrivyLogLevel" at bounding box center [270, 289] width 40 height 7
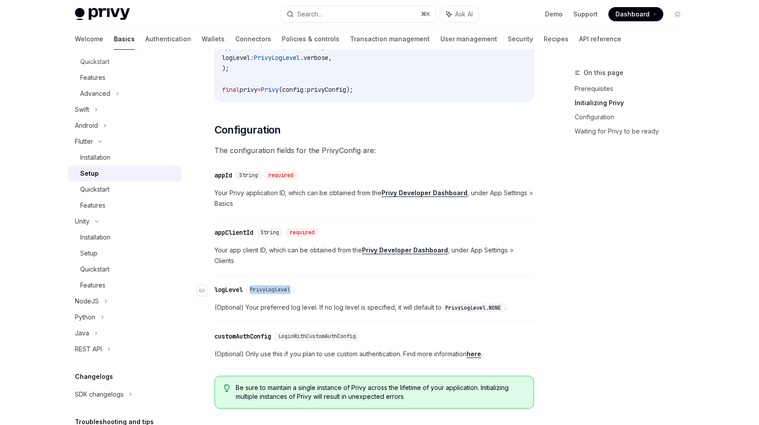
click at [287, 287] on span "PrivyLogLevel" at bounding box center [270, 289] width 40 height 7
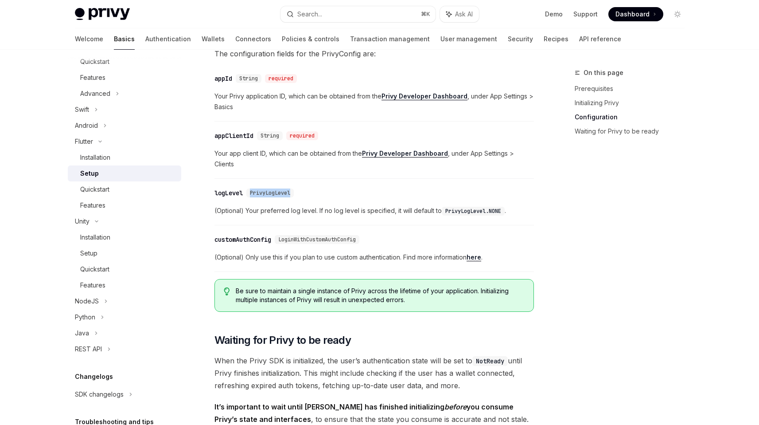
scroll to position [437, 0]
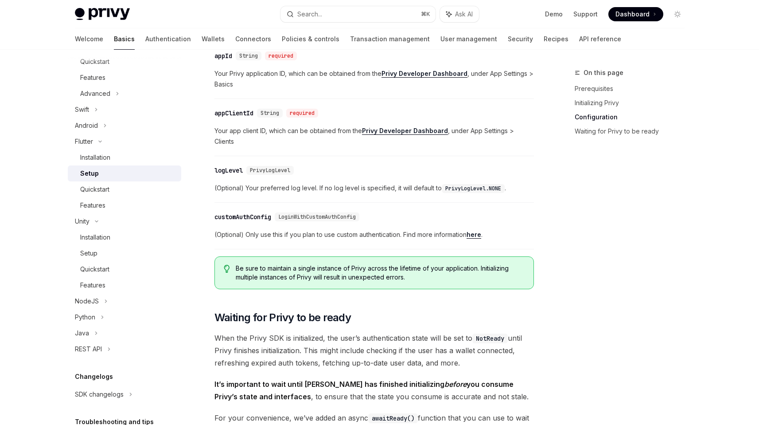
click at [347, 331] on div "​ Prerequisites Before you begin, make sure you have set up your Privy app and …" at bounding box center [375, 239] width 320 height 1129
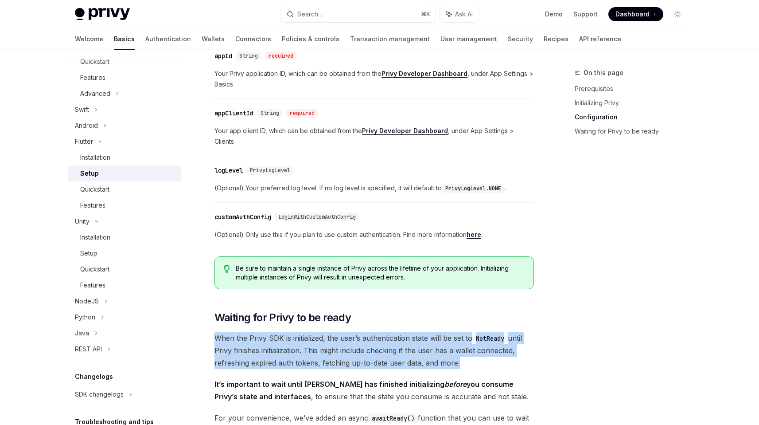
click at [347, 331] on div "​ Prerequisites Before you begin, make sure you have set up your Privy app and …" at bounding box center [375, 239] width 320 height 1129
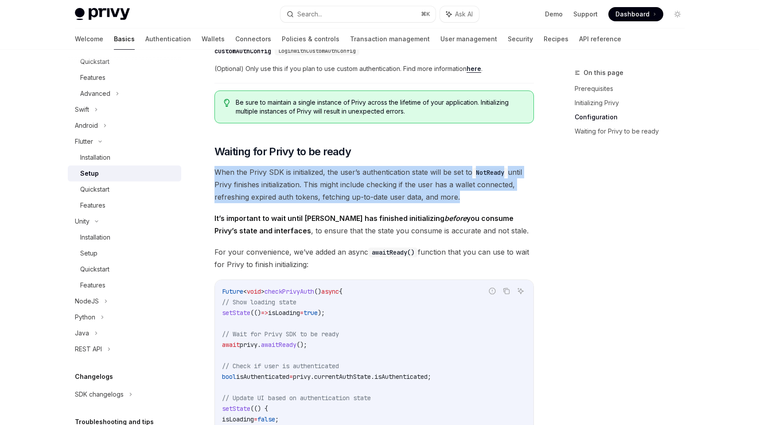
scroll to position [624, 0]
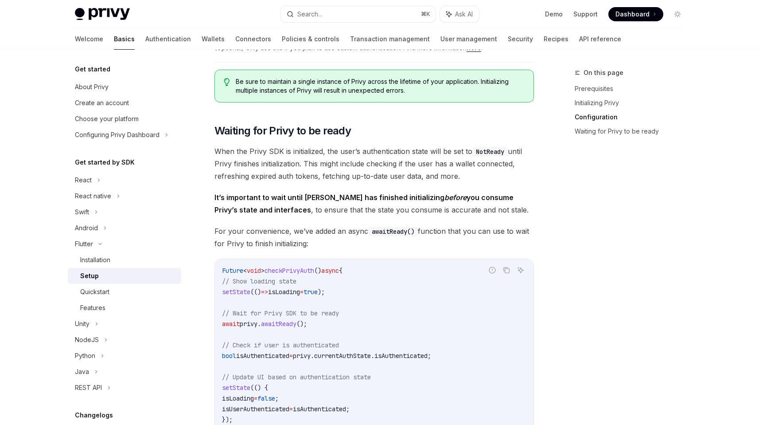
scroll to position [624, 0]
click at [432, 154] on span "When the Privy SDK is initialized, the user’s authentication state will be set …" at bounding box center [375, 163] width 320 height 37
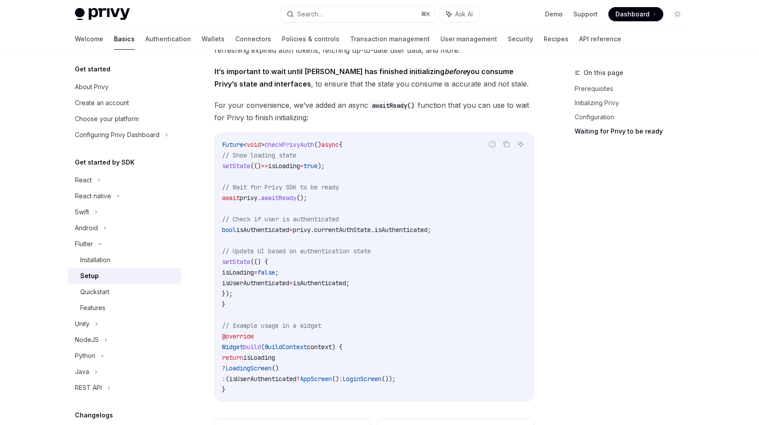
scroll to position [795, 0]
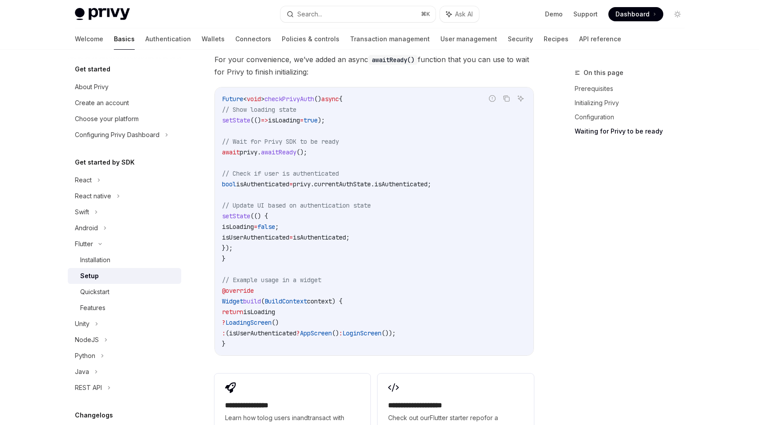
click at [304, 299] on span "BuildContext" at bounding box center [286, 301] width 43 height 8
click at [285, 316] on code "Future < void > checkPrivyAuth () async { // Show loading state setState (() =>…" at bounding box center [374, 221] width 304 height 255
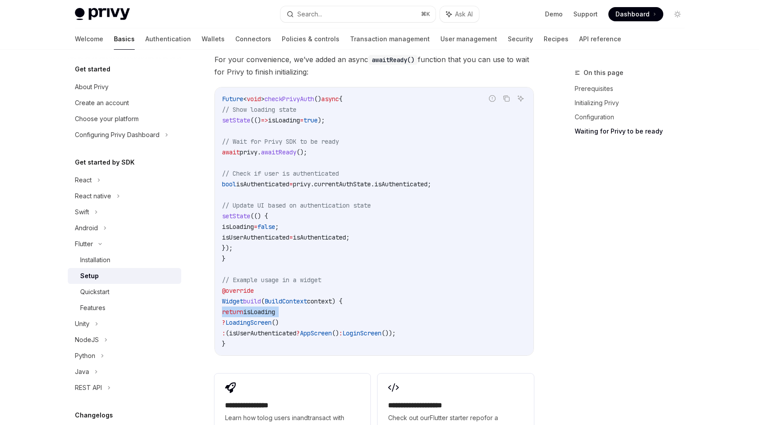
click at [285, 316] on code "Future < void > checkPrivyAuth () async { // Show loading state setState (() =>…" at bounding box center [374, 221] width 304 height 255
click at [272, 320] on span "LoadingScreen" at bounding box center [249, 322] width 46 height 8
click at [279, 333] on span "(isUserAuthenticated" at bounding box center [261, 333] width 71 height 8
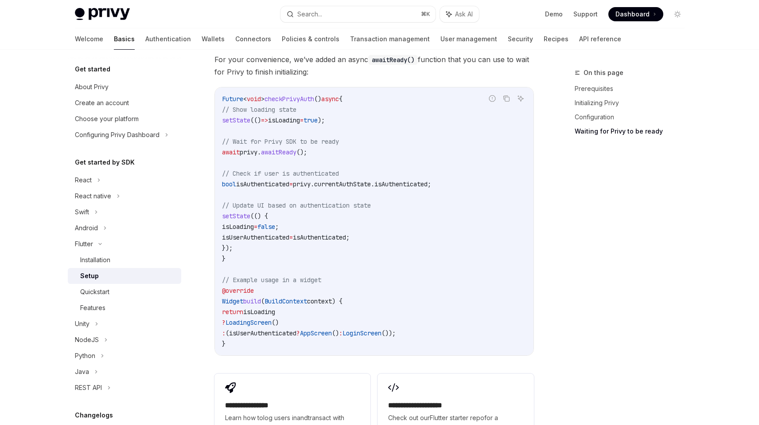
click at [279, 333] on span "(isUserAuthenticated" at bounding box center [261, 333] width 71 height 8
click at [290, 329] on span "(isUserAuthenticated" at bounding box center [261, 333] width 71 height 8
click at [98, 286] on div "Quickstart" at bounding box center [94, 291] width 29 height 11
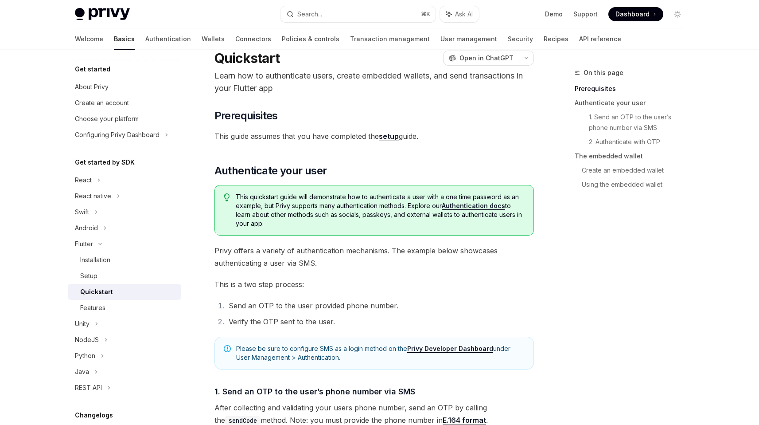
scroll to position [67, 0]
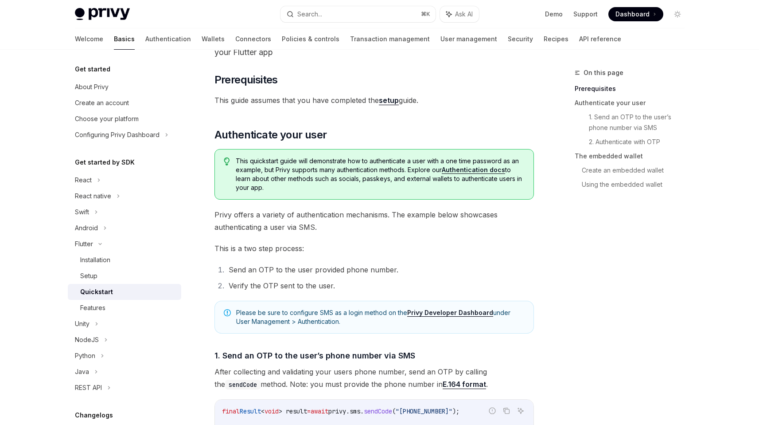
click at [350, 265] on li "Send an OTP to the user provided phone number." at bounding box center [380, 269] width 308 height 12
click at [324, 278] on ol "Send an OTP to the user provided phone number. Verify the OTP sent to the user." at bounding box center [375, 277] width 320 height 28
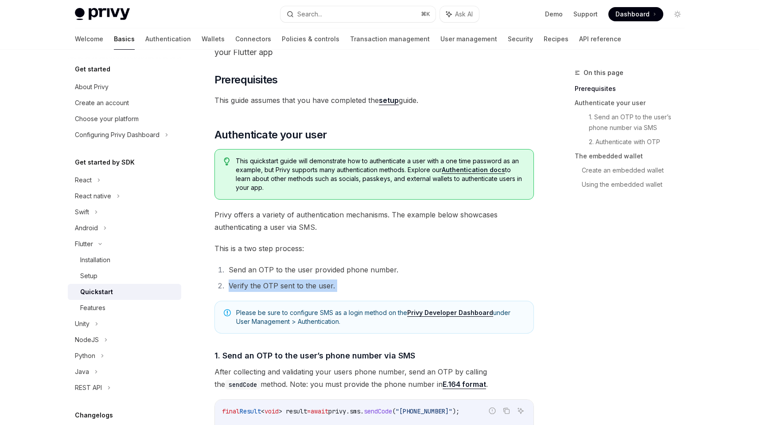
click at [324, 278] on ol "Send an OTP to the user provided phone number. Verify the OTP sent to the user." at bounding box center [375, 277] width 320 height 28
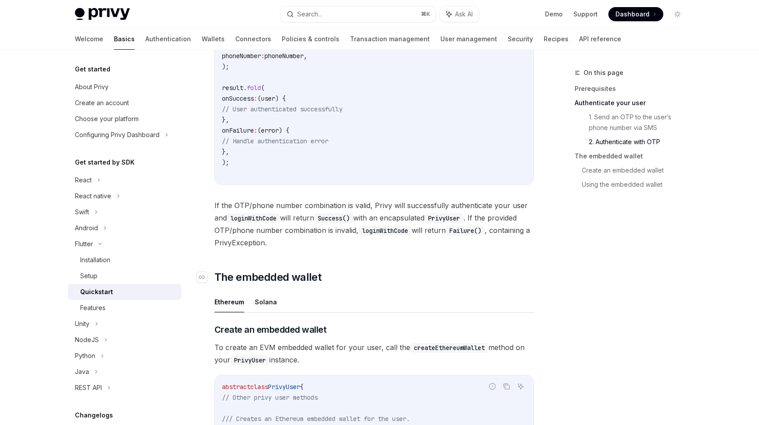
scroll to position [805, 0]
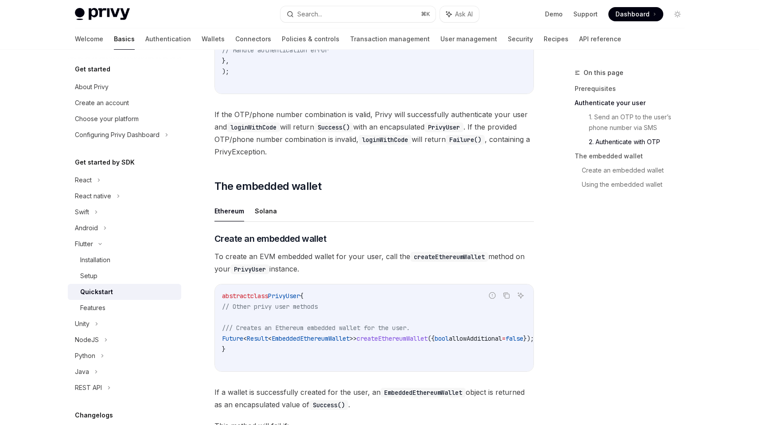
click at [273, 199] on div "​ Prerequisites This guide assumes that you have completed the setup guide. ​ A…" at bounding box center [375, 257] width 320 height 1845
click at [270, 209] on button "Solana" at bounding box center [266, 210] width 22 height 21
type textarea "*"
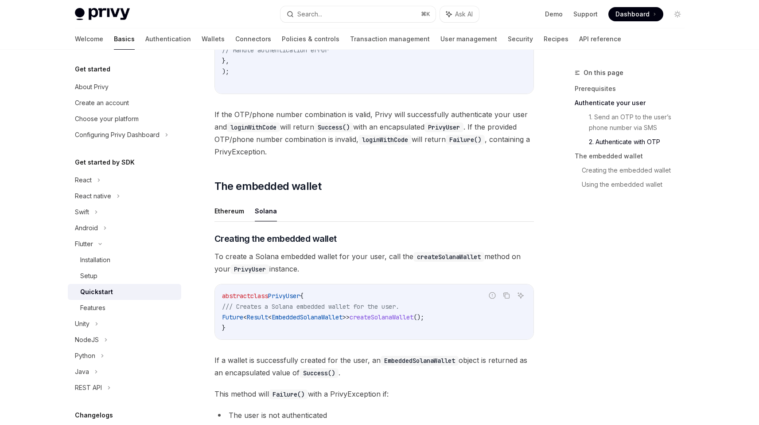
scroll to position [836, 0]
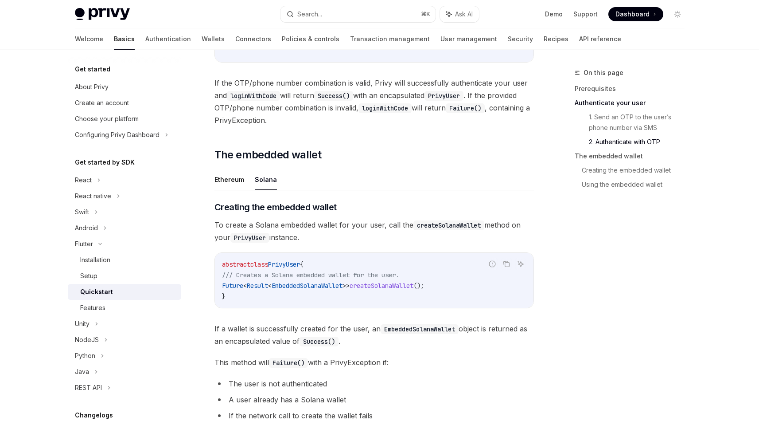
click at [363, 228] on span "To create a Solana embedded wallet for your user, call the createSolanaWallet m…" at bounding box center [375, 231] width 320 height 25
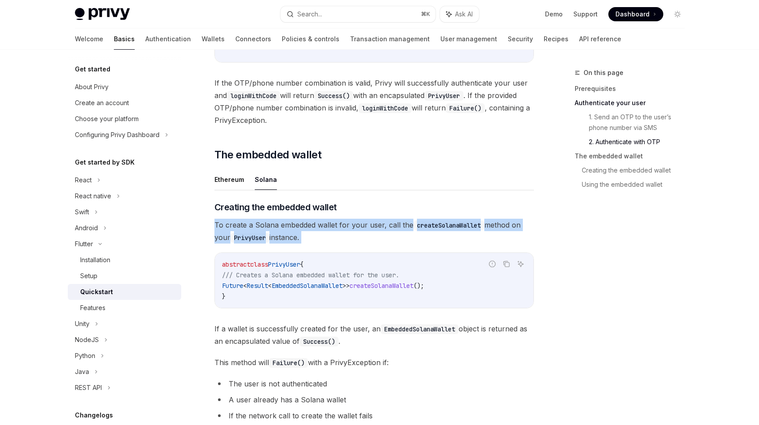
click at [363, 228] on span "To create a Solana embedded wallet for your user, call the createSolanaWallet m…" at bounding box center [375, 231] width 320 height 25
